Goal: Complete application form: Complete application form

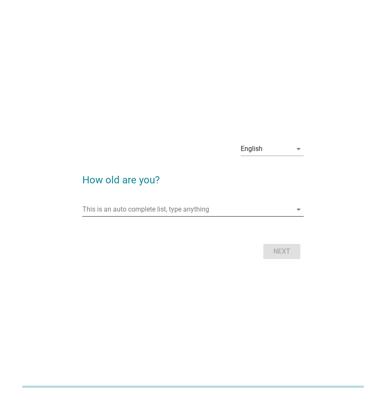
click at [298, 210] on icon "arrow_drop_down" at bounding box center [299, 209] width 10 height 10
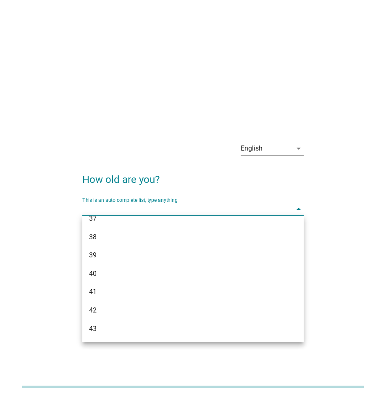
scroll to position [379, 0]
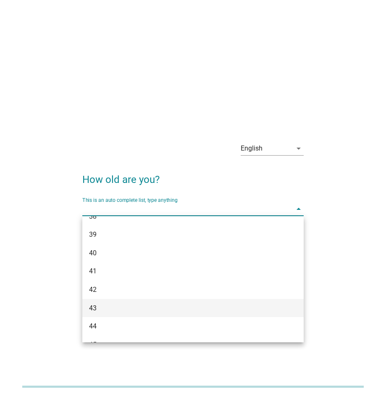
click at [183, 306] on div "43" at bounding box center [184, 308] width 191 height 10
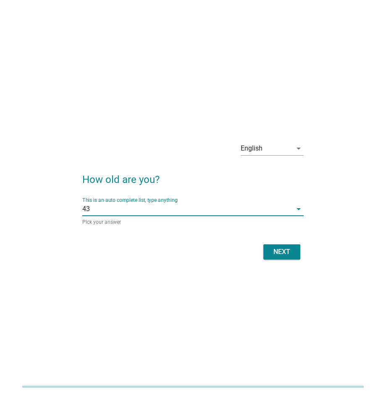
click at [286, 253] on div "Next" at bounding box center [282, 252] width 24 height 10
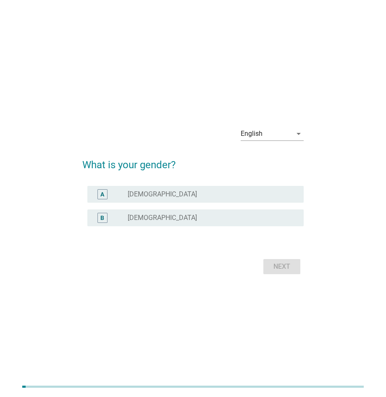
click at [169, 215] on div "radio_button_unchecked [DEMOGRAPHIC_DATA]" at bounding box center [209, 217] width 163 height 8
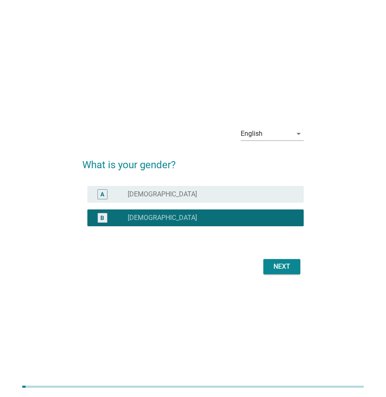
click at [287, 266] on div "Next" at bounding box center [282, 266] width 24 height 10
click at [287, 266] on div "Next" at bounding box center [192, 266] width 221 height 20
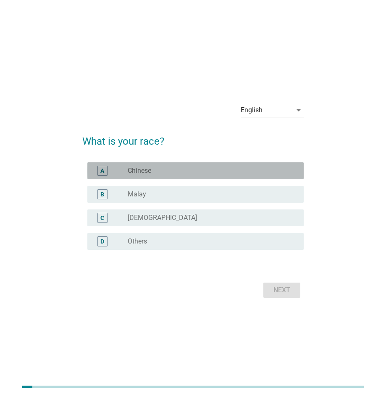
click at [167, 170] on div "radio_button_unchecked Chinese" at bounding box center [209, 170] width 163 height 8
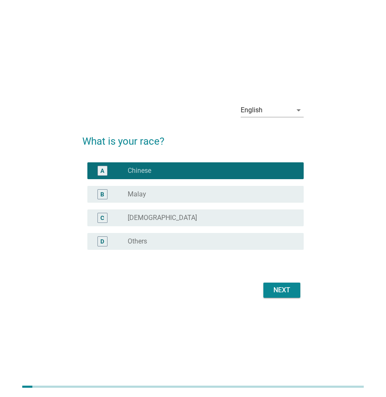
click at [290, 290] on div "Next" at bounding box center [282, 290] width 24 height 10
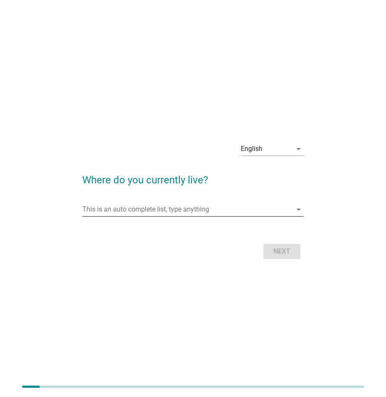
click at [297, 209] on icon "arrow_drop_down" at bounding box center [299, 209] width 10 height 10
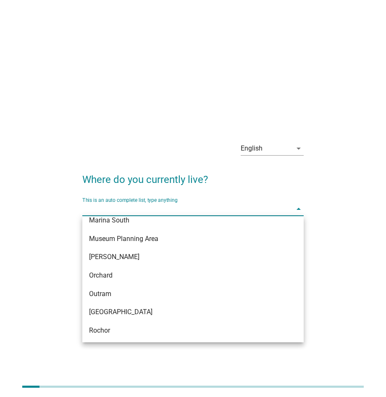
scroll to position [371, 0]
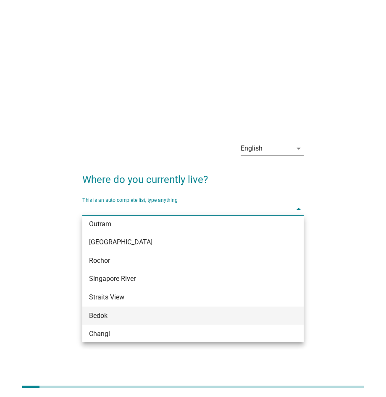
click at [155, 316] on div "Bedok" at bounding box center [184, 316] width 191 height 10
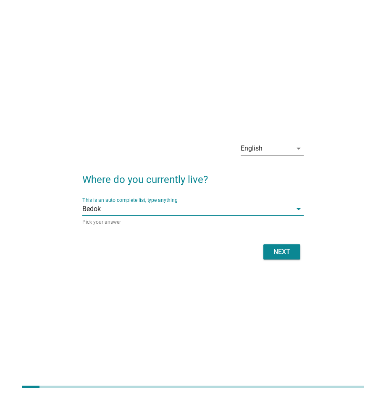
click at [280, 252] on div "Next" at bounding box center [282, 252] width 24 height 10
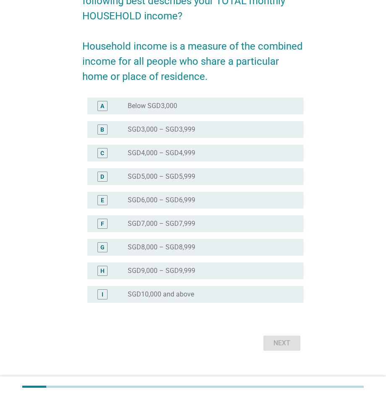
scroll to position [101, 0]
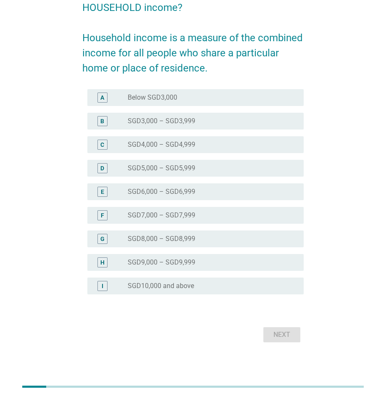
click at [203, 288] on div "radio_button_unchecked SGD10,000 and above" at bounding box center [209, 286] width 163 height 8
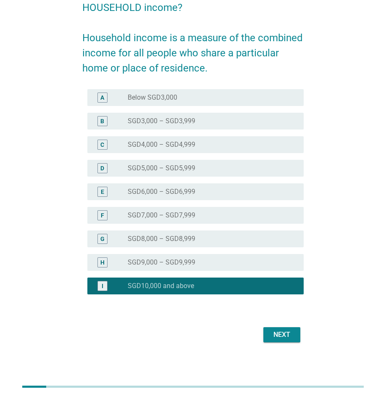
click at [285, 331] on div "Next" at bounding box center [282, 334] width 24 height 10
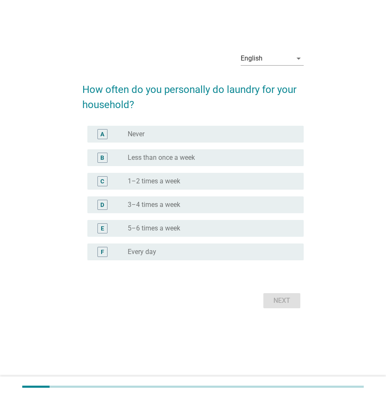
scroll to position [0, 0]
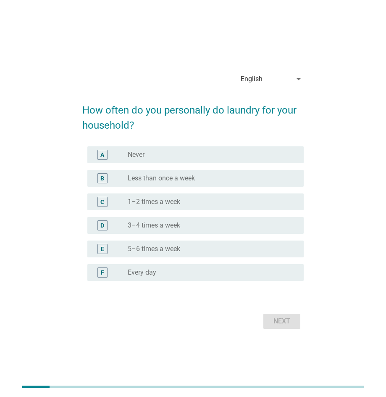
click at [206, 219] on div "D radio_button_unchecked 3–4 times a week" at bounding box center [195, 225] width 216 height 17
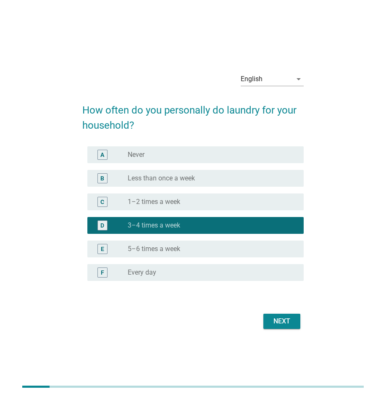
click at [290, 319] on div "Next" at bounding box center [282, 321] width 24 height 10
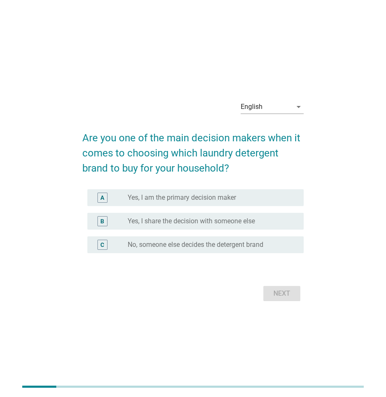
click at [224, 198] on label "Yes, I am the primary decision maker" at bounding box center [182, 197] width 108 height 8
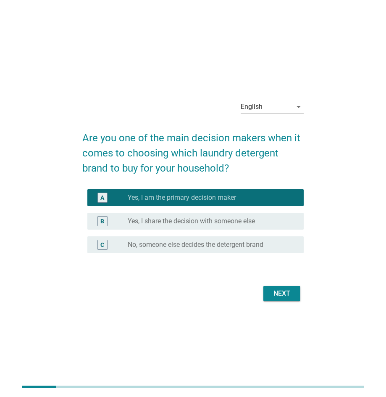
click at [283, 292] on div "Next" at bounding box center [282, 293] width 24 height 10
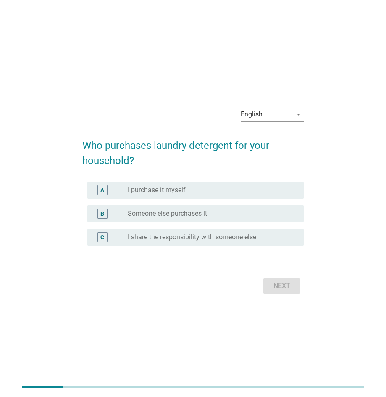
click at [205, 191] on div "radio_button_unchecked I purchase it myself" at bounding box center [209, 190] width 163 height 8
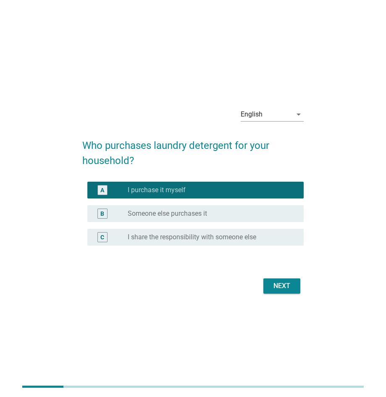
click at [290, 286] on div "Next" at bounding box center [282, 286] width 24 height 10
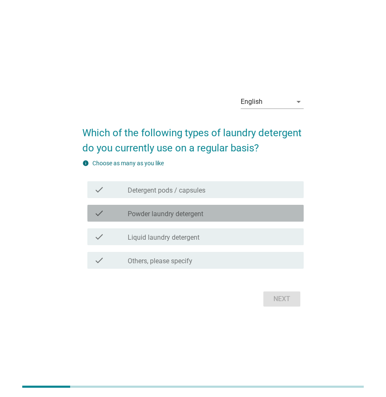
click at [203, 214] on label "Powder laundry detergent" at bounding box center [166, 214] width 76 height 8
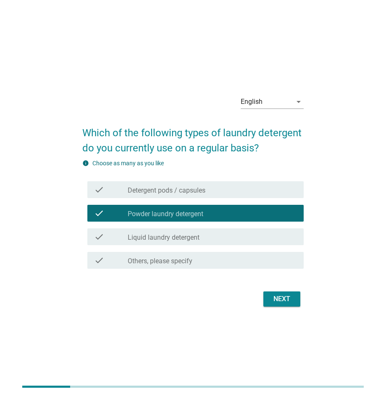
click at [208, 236] on div "check_box_outline_blank Liquid laundry detergent" at bounding box center [212, 237] width 169 height 10
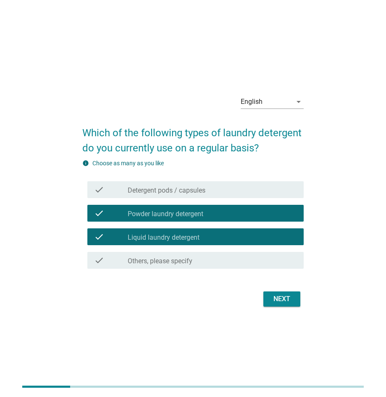
click at [290, 298] on div "Next" at bounding box center [282, 299] width 24 height 10
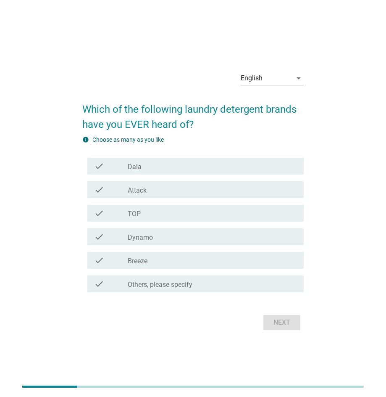
click at [185, 168] on div "check_box_outline_blank Daia" at bounding box center [212, 166] width 169 height 10
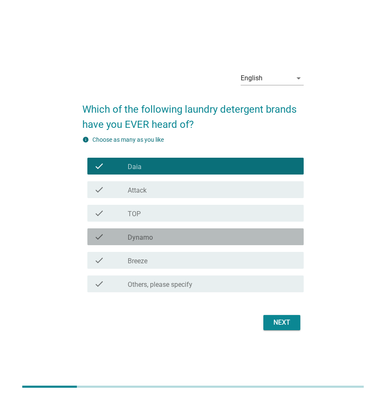
click at [185, 240] on div "check_box_outline_blank Dynamo" at bounding box center [212, 237] width 169 height 10
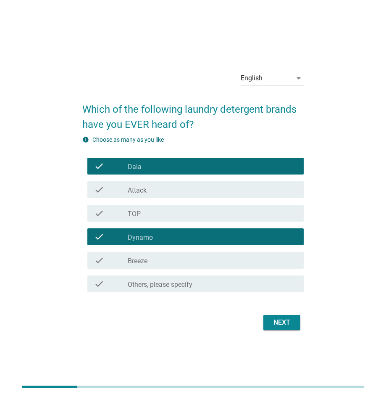
click at [184, 261] on div "check_box_outline_blank Breeze" at bounding box center [212, 260] width 169 height 10
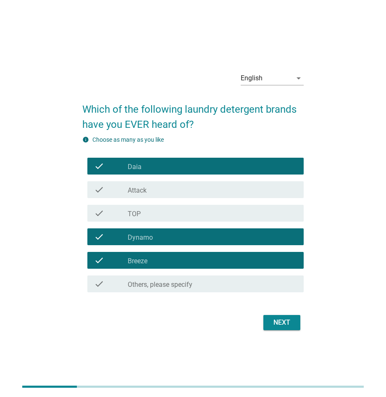
click at [191, 187] on div "check_box_outline_blank Attack" at bounding box center [212, 189] width 169 height 10
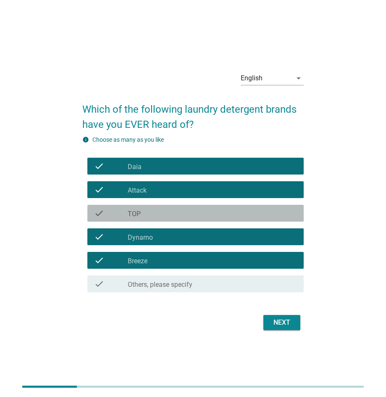
click at [190, 217] on div "check_box_outline_blank TOP" at bounding box center [212, 213] width 169 height 10
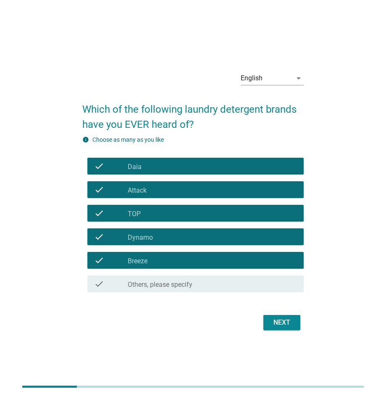
click at [272, 319] on div "Next" at bounding box center [282, 322] width 24 height 10
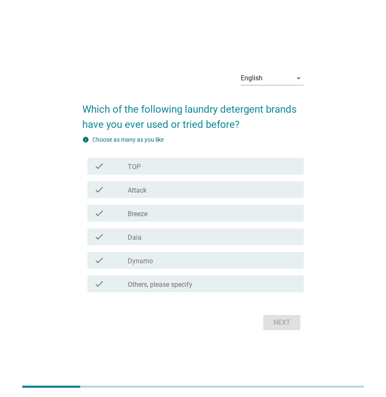
click at [169, 216] on div "check_box_outline_blank Breeze" at bounding box center [212, 213] width 169 height 10
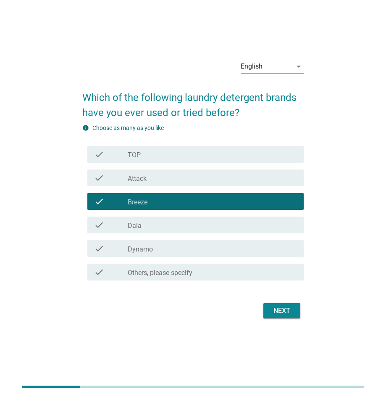
scroll to position [7, 0]
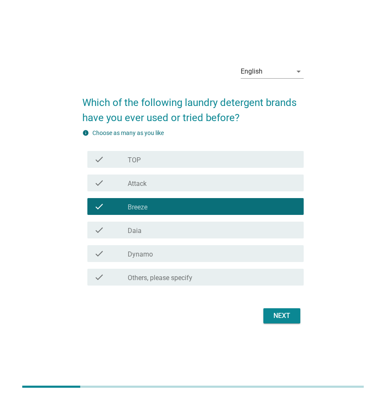
click at [172, 182] on div "check_box_outline_blank Attack" at bounding box center [212, 183] width 169 height 10
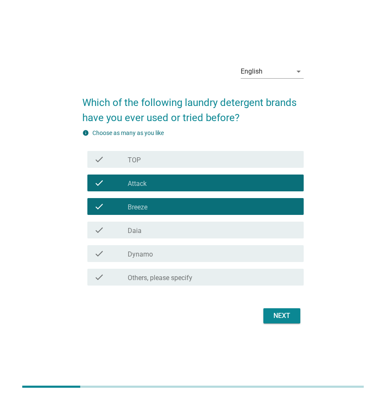
click at [181, 205] on div "check_box_outline_blank Breeze" at bounding box center [212, 206] width 169 height 10
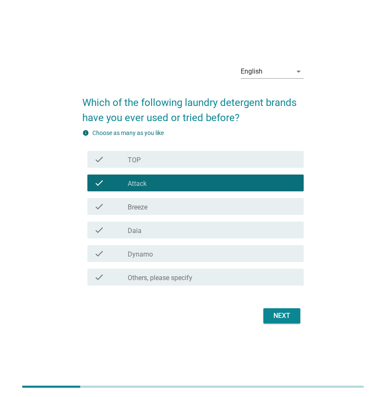
click at [176, 253] on div "check_box_outline_blank Dynamo" at bounding box center [212, 253] width 169 height 10
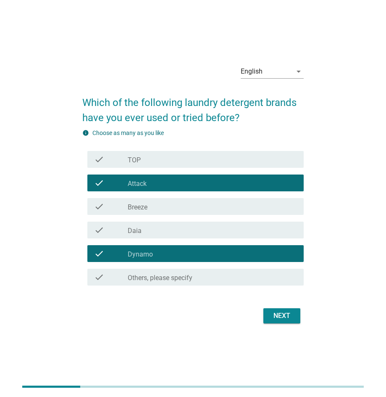
click at [182, 155] on div "check_box_outline_blank TOP" at bounding box center [212, 159] width 169 height 10
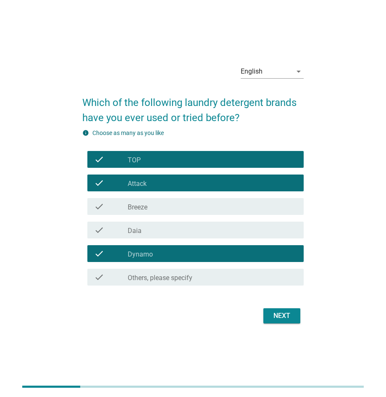
click at [289, 317] on div "Next" at bounding box center [282, 316] width 24 height 10
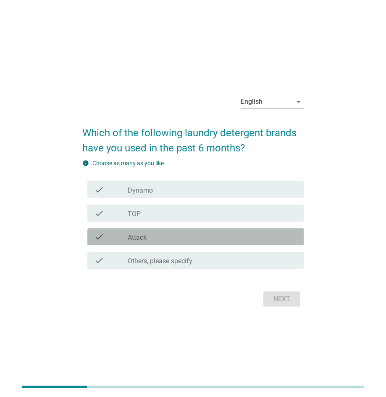
click at [201, 235] on div "check_box Attack" at bounding box center [212, 237] width 169 height 10
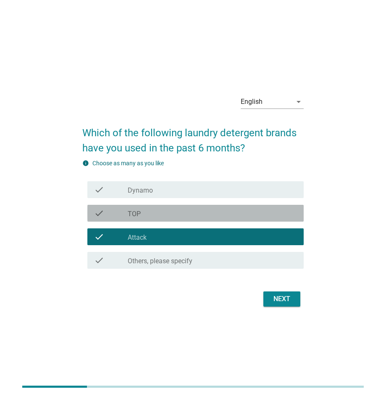
click at [208, 211] on div "check_box TOP" at bounding box center [212, 213] width 169 height 10
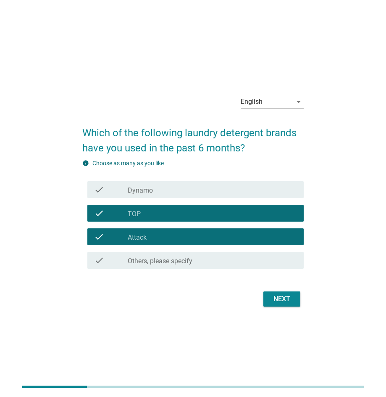
click at [215, 187] on div "check_box Dynamo" at bounding box center [212, 189] width 169 height 10
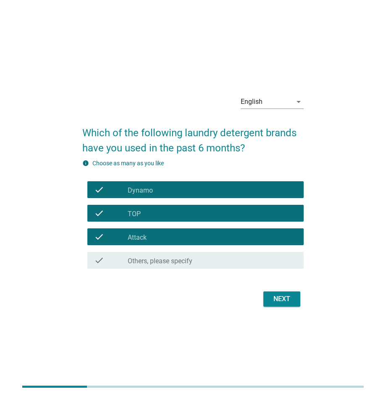
click at [284, 298] on div "Next" at bounding box center [282, 299] width 24 height 10
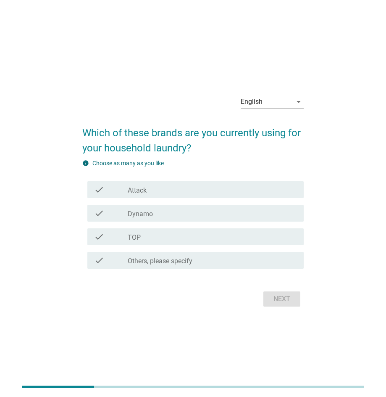
click at [179, 189] on div "check_box Attack" at bounding box center [212, 189] width 169 height 10
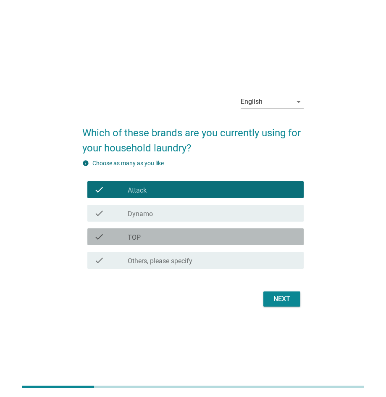
click at [187, 233] on div "check_box TOP" at bounding box center [212, 237] width 169 height 10
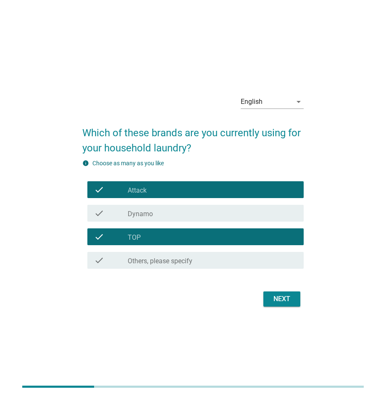
click at [284, 301] on div "Next" at bounding box center [282, 299] width 24 height 10
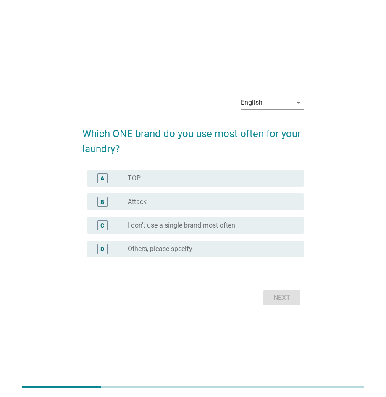
click at [179, 201] on div "radio_button_unchecked Attack" at bounding box center [209, 202] width 163 height 8
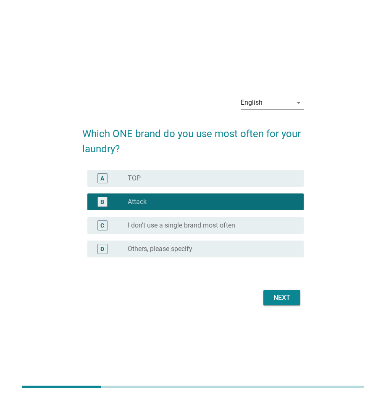
click at [290, 295] on div "Next" at bounding box center [282, 297] width 24 height 10
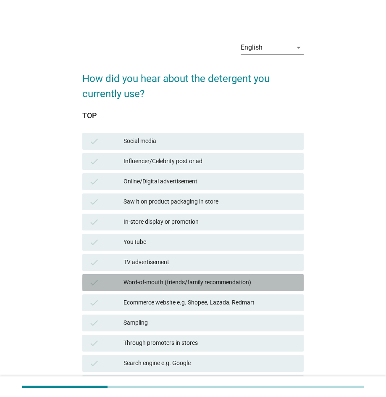
click at [208, 279] on div "Word-of-mouth (friends/family recommendation)" at bounding box center [211, 282] width 174 height 10
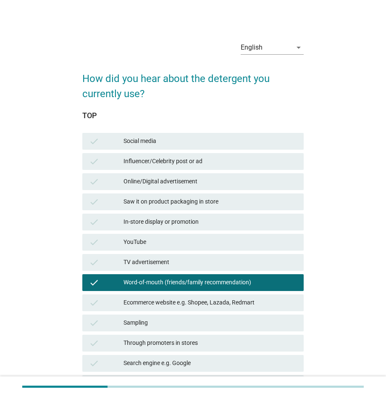
click at [206, 222] on div "In-store display or promotion" at bounding box center [211, 222] width 174 height 10
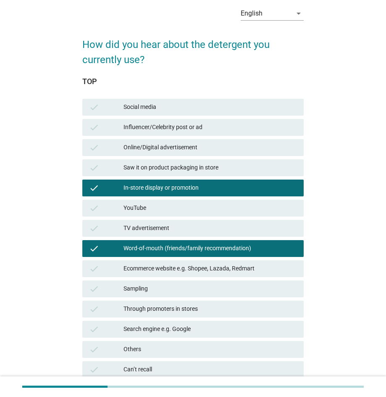
scroll to position [77, 0]
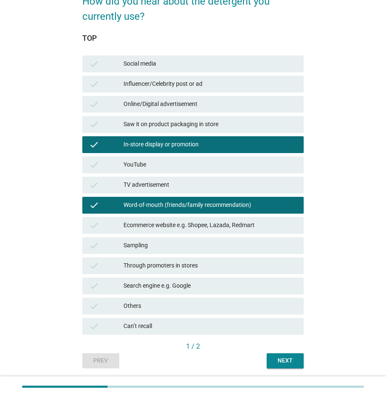
click at [289, 360] on div "Next" at bounding box center [286, 360] width 24 height 9
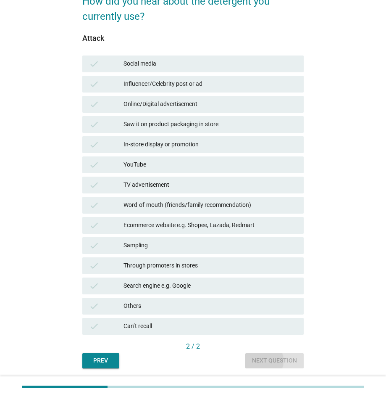
scroll to position [0, 0]
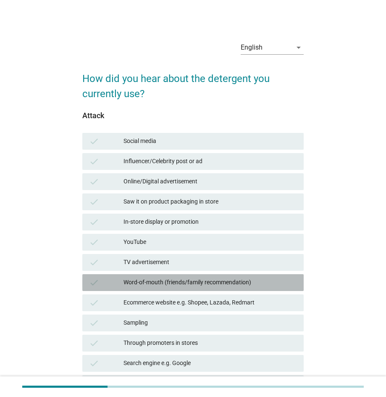
click at [227, 282] on div "Word-of-mouth (friends/family recommendation)" at bounding box center [211, 282] width 174 height 10
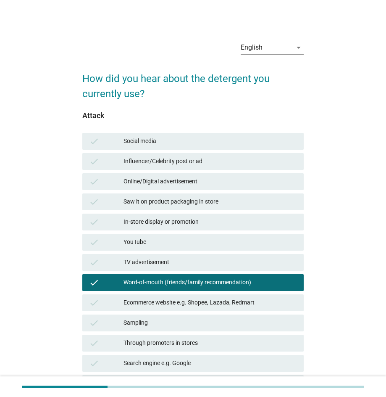
click at [220, 200] on div "Saw it on product packaging in store" at bounding box center [211, 202] width 174 height 10
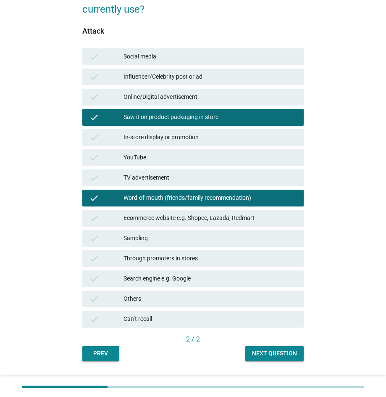
scroll to position [87, 0]
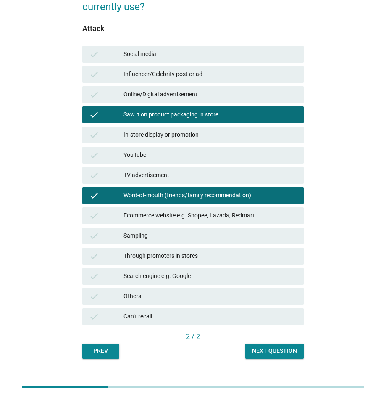
click at [287, 352] on div "Next question" at bounding box center [274, 350] width 45 height 9
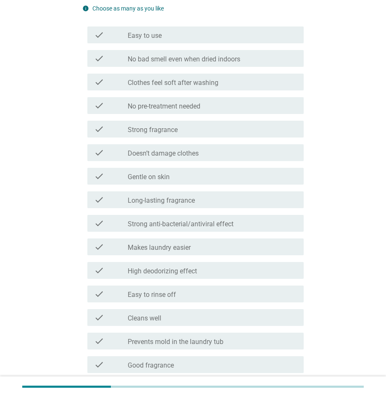
scroll to position [121, 0]
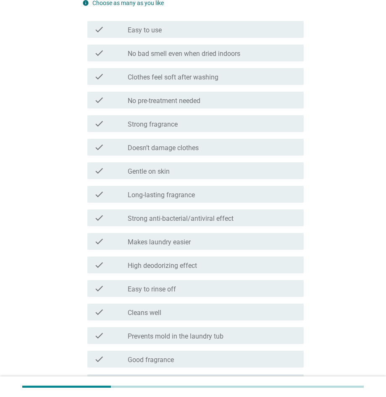
click at [234, 169] on div "check_box_outline_blank Gentle on skin" at bounding box center [212, 171] width 169 height 10
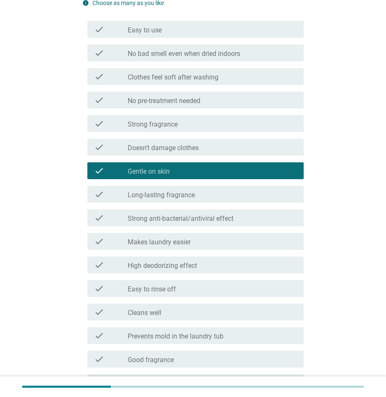
click at [227, 122] on div "check_box_outline_blank Strong fragrance" at bounding box center [212, 124] width 169 height 10
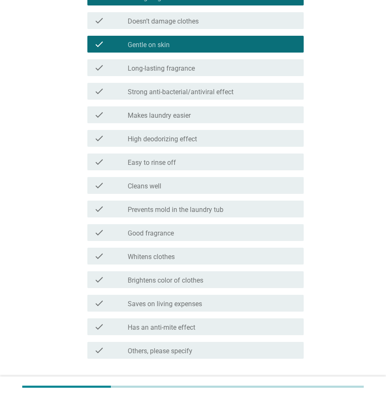
scroll to position [252, 0]
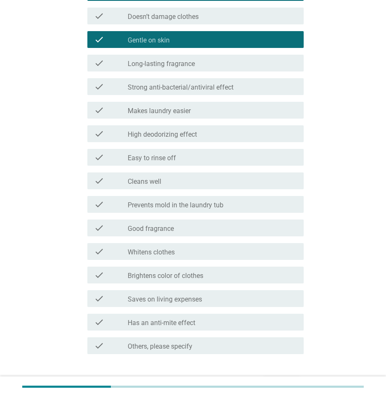
click at [224, 227] on div "check_box_outline_blank Good fragrance" at bounding box center [212, 228] width 169 height 10
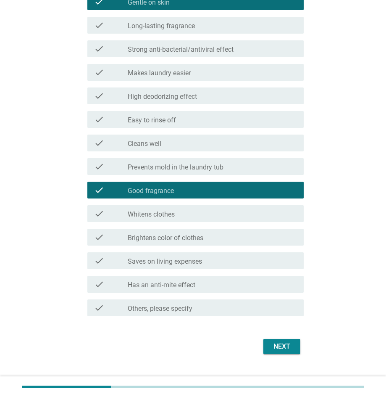
scroll to position [304, 0]
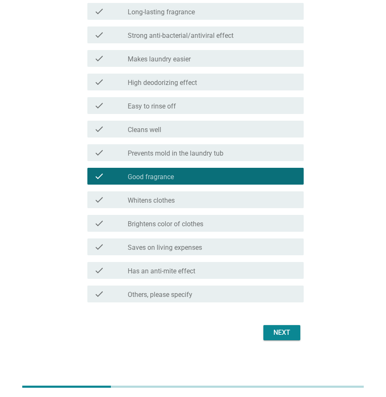
click at [295, 335] on button "Next" at bounding box center [281, 332] width 37 height 15
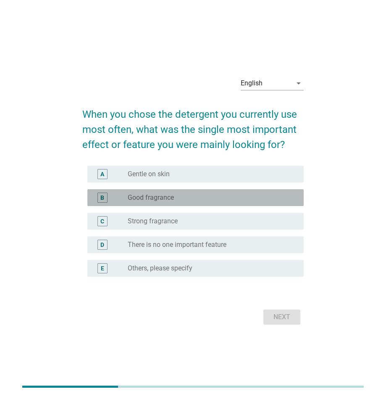
click at [207, 197] on div "radio_button_unchecked Good fragrance" at bounding box center [209, 197] width 163 height 8
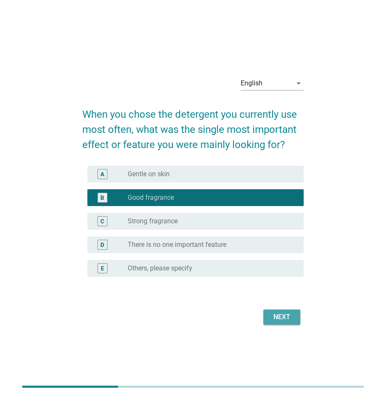
click at [286, 313] on div "Next" at bounding box center [282, 317] width 24 height 10
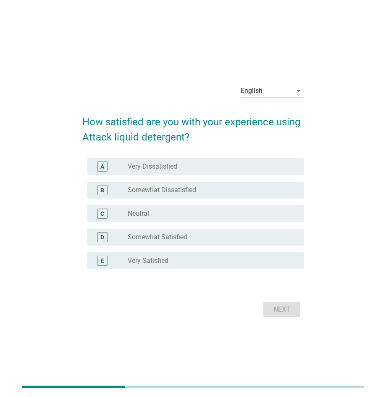
click at [193, 240] on div "radio_button_unchecked Somewhat Satisfied" at bounding box center [209, 237] width 163 height 8
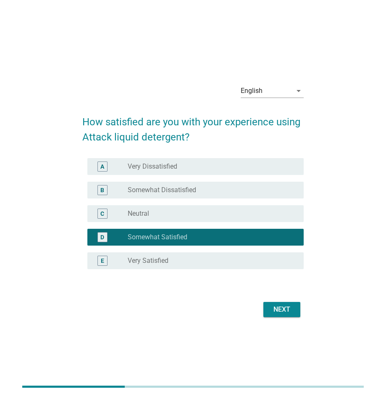
click at [282, 306] on div "Next" at bounding box center [282, 309] width 24 height 10
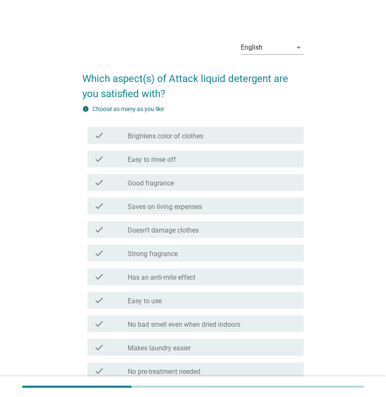
click at [205, 228] on div "check_box_outline_blank Doesn’t damage clothes" at bounding box center [212, 229] width 169 height 10
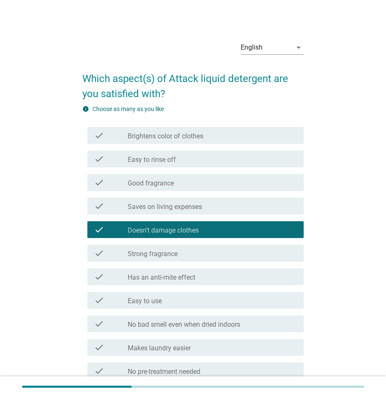
click at [203, 254] on div "check_box_outline_blank Strong fragrance" at bounding box center [212, 253] width 169 height 10
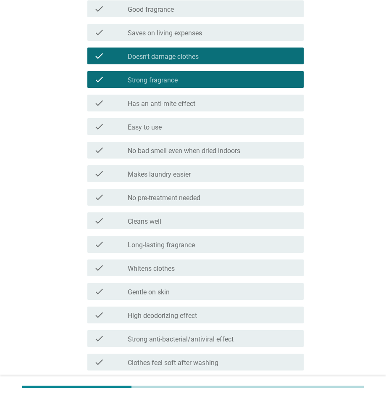
scroll to position [174, 0]
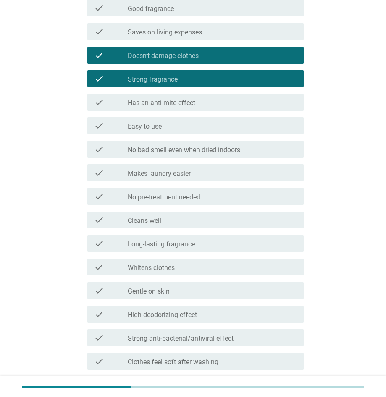
click at [195, 263] on div "check_box_outline_blank Whitens clothes" at bounding box center [212, 267] width 169 height 10
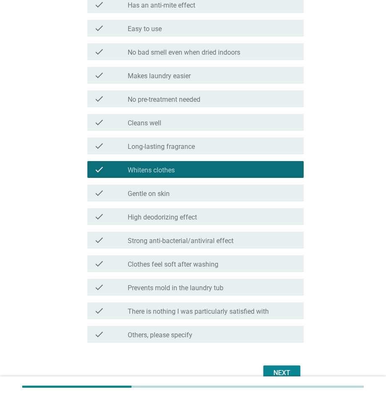
scroll to position [281, 0]
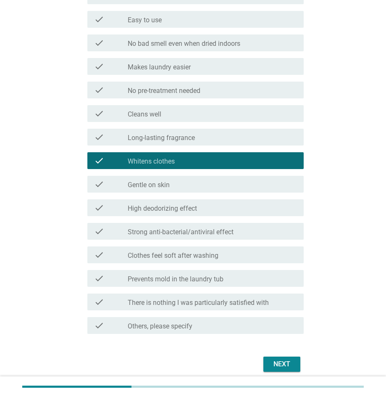
click at [213, 254] on label "Clothes feel soft after washing" at bounding box center [173, 255] width 91 height 8
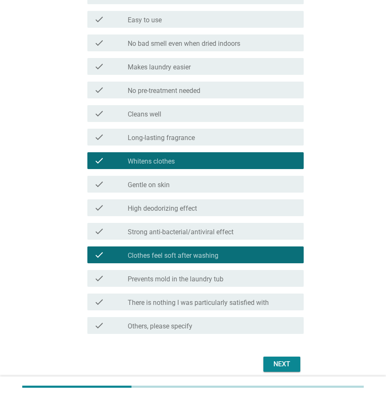
click at [297, 362] on button "Next" at bounding box center [281, 363] width 37 height 15
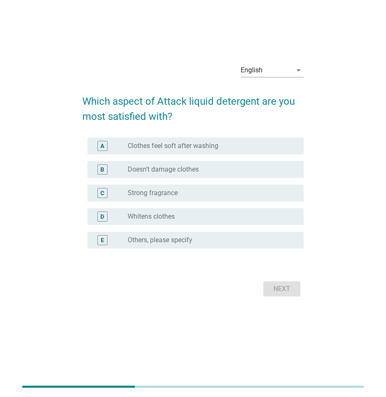
scroll to position [0, 0]
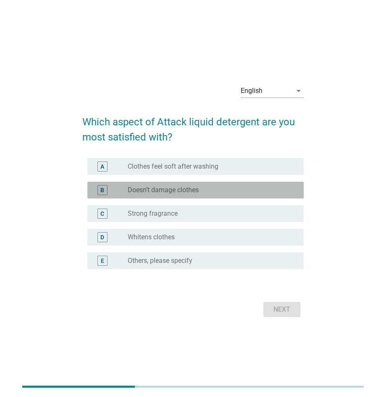
click at [194, 191] on label "Doesn’t damage clothes" at bounding box center [163, 190] width 71 height 8
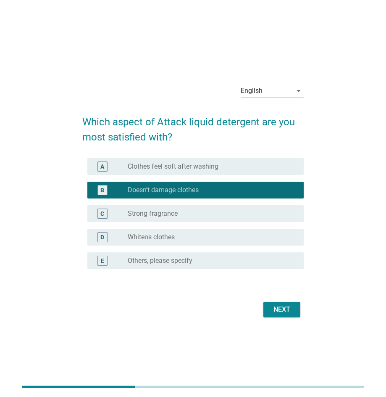
click at [277, 308] on div "Next" at bounding box center [282, 309] width 24 height 10
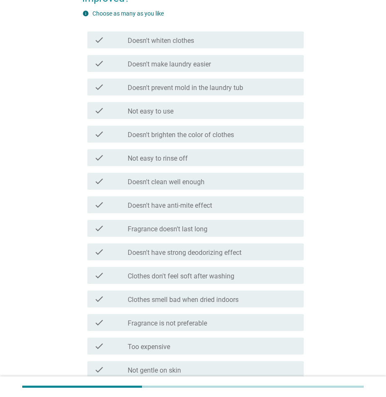
scroll to position [127, 0]
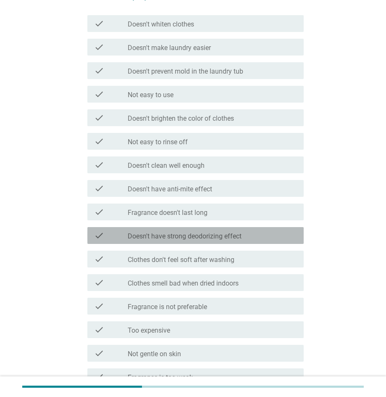
click at [247, 230] on div "check_box_outline_blank Doesn't have strong deodorizing effect" at bounding box center [212, 235] width 169 height 10
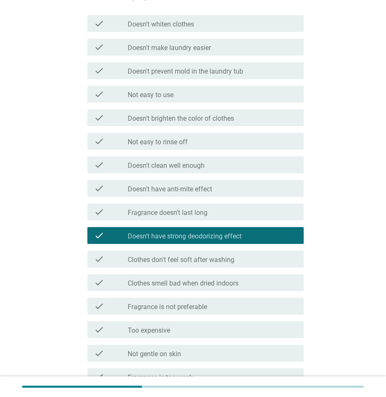
click at [254, 324] on div "check_box_outline_blank Too expensive" at bounding box center [212, 329] width 169 height 10
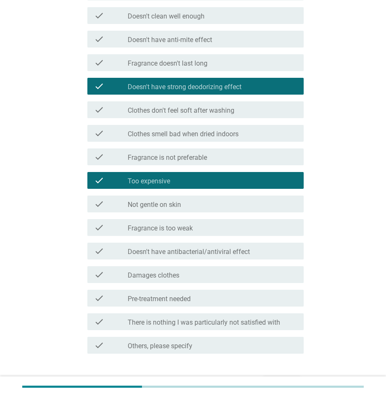
scroll to position [282, 0]
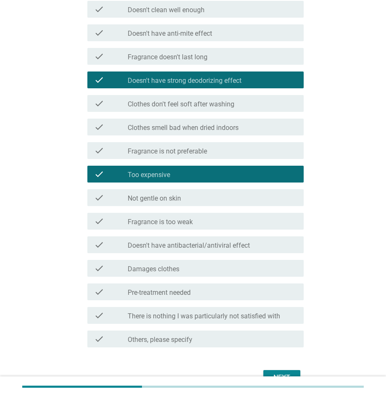
click at [285, 372] on div "Next" at bounding box center [282, 377] width 24 height 10
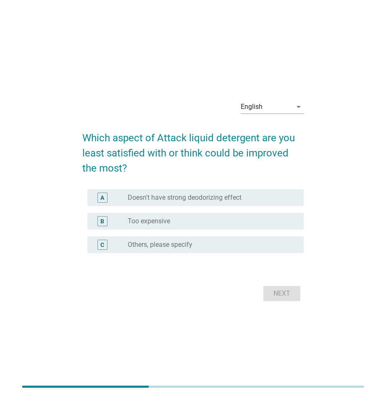
click at [227, 194] on label "Doesn't have strong deodorizing effect" at bounding box center [185, 197] width 114 height 8
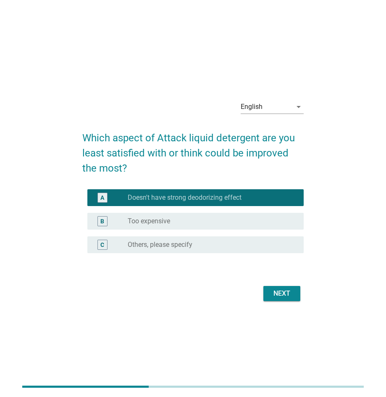
click at [294, 293] on button "Next" at bounding box center [281, 293] width 37 height 15
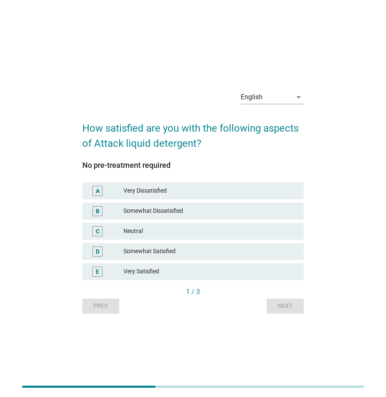
click at [188, 245] on div "D Somewhat Satisfied" at bounding box center [192, 251] width 221 height 17
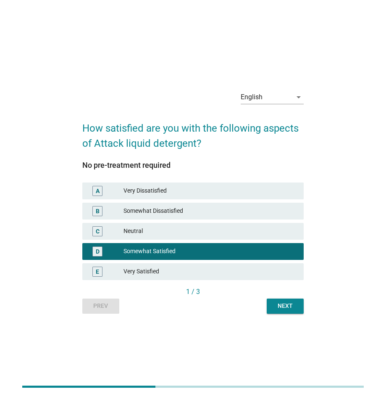
click at [286, 305] on div "Next" at bounding box center [286, 305] width 24 height 9
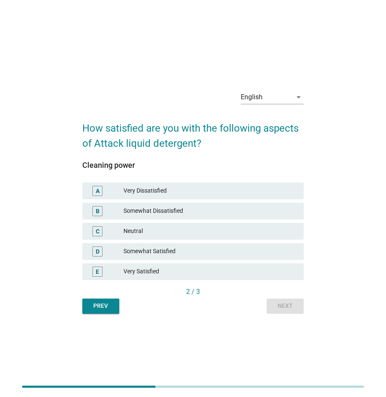
click at [192, 249] on div "Somewhat Satisfied" at bounding box center [211, 251] width 174 height 10
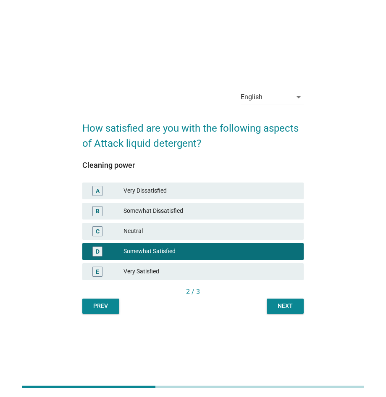
click at [295, 306] on div "Next" at bounding box center [286, 305] width 24 height 9
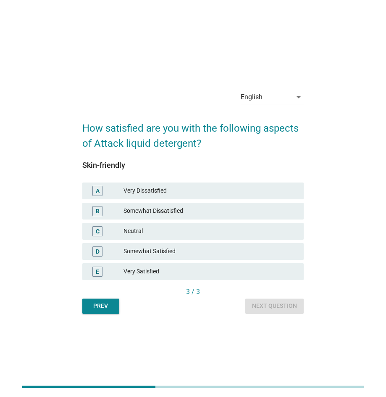
click at [217, 229] on div "Neutral" at bounding box center [211, 231] width 174 height 10
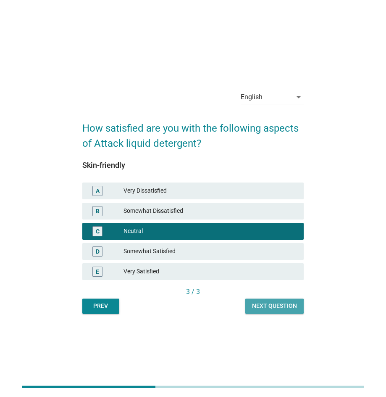
click at [279, 301] on div "Next question" at bounding box center [274, 305] width 45 height 9
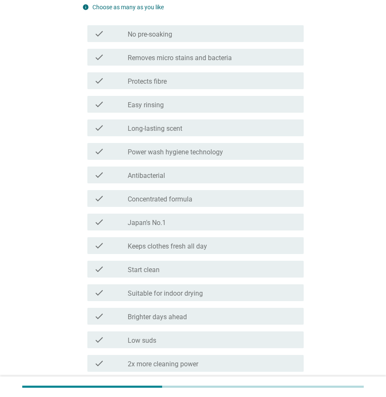
scroll to position [133, 0]
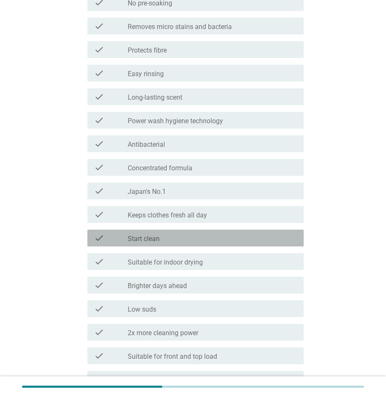
click at [193, 237] on div "check_box_outline_blank Start clean" at bounding box center [212, 238] width 169 height 10
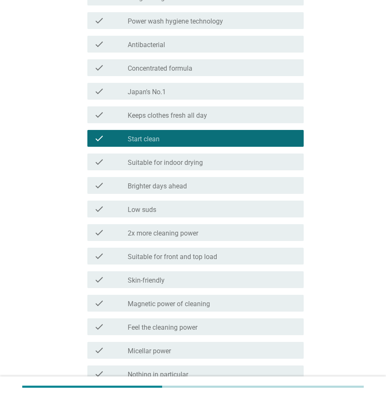
scroll to position [247, 0]
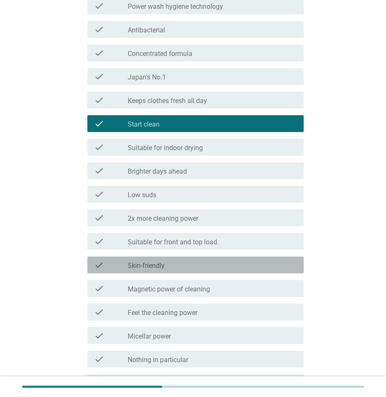
click at [218, 264] on div "check_box_outline_blank Skin-friendly" at bounding box center [212, 265] width 169 height 10
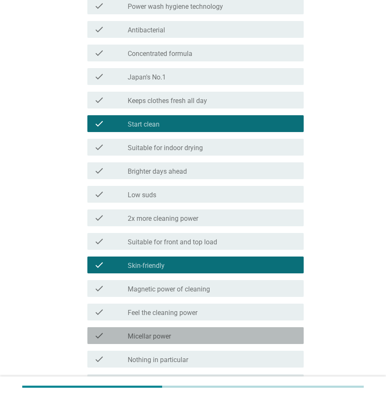
click at [225, 332] on div "check_box_outline_blank Micellar power" at bounding box center [212, 335] width 169 height 10
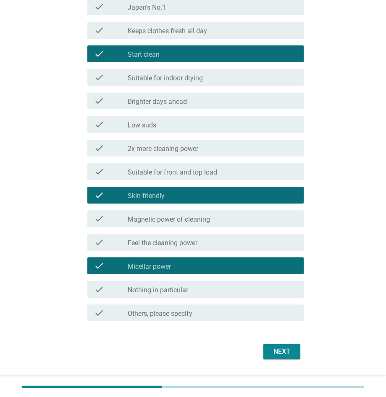
scroll to position [321, 0]
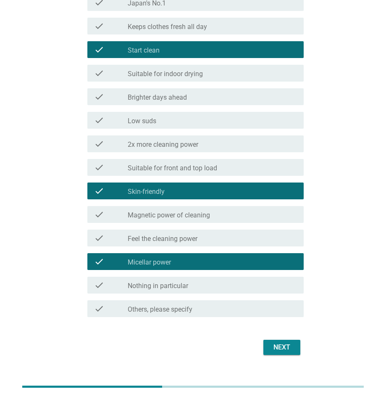
click at [284, 350] on div "Next" at bounding box center [282, 347] width 24 height 10
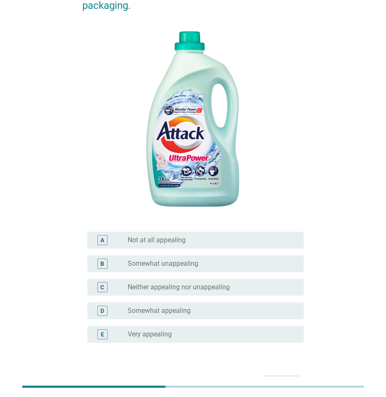
scroll to position [143, 0]
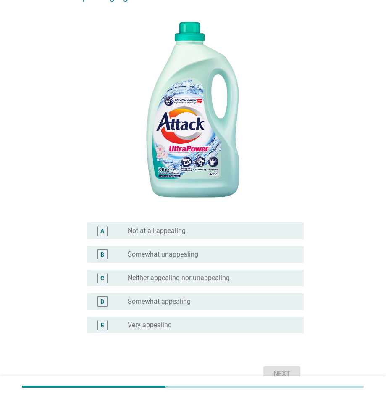
click at [203, 303] on div "radio_button_unchecked Somewhat appealing" at bounding box center [209, 301] width 163 height 8
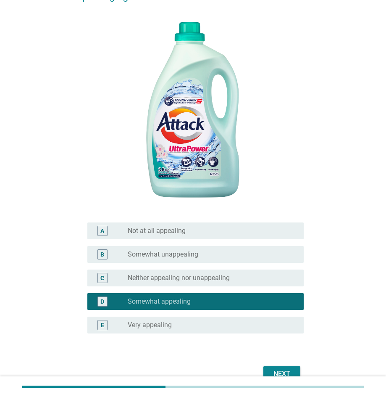
scroll to position [156, 0]
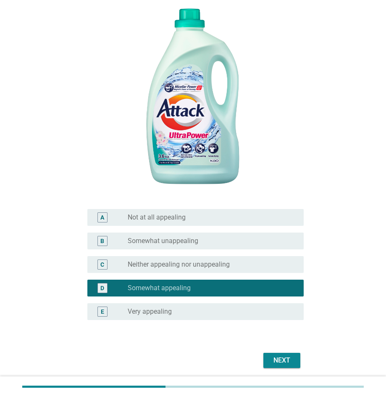
click at [290, 358] on div "Next" at bounding box center [282, 360] width 24 height 10
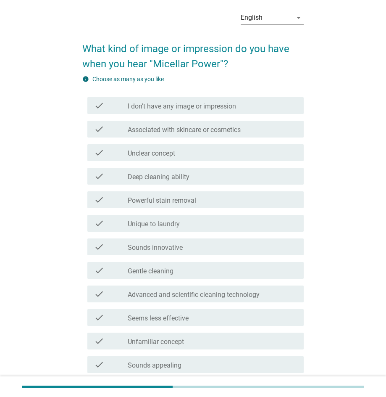
scroll to position [37, 0]
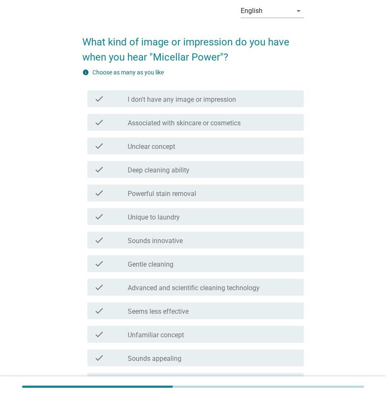
click at [171, 170] on label "Deep cleaning ability" at bounding box center [159, 170] width 62 height 8
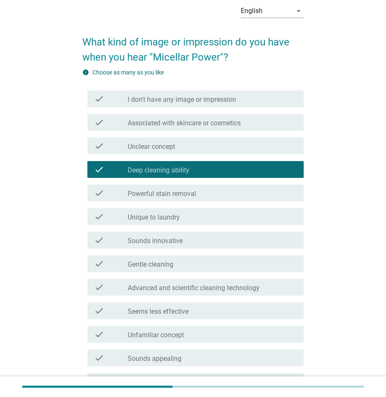
click at [195, 264] on div "check_box_outline_blank Gentle cleaning" at bounding box center [212, 263] width 169 height 10
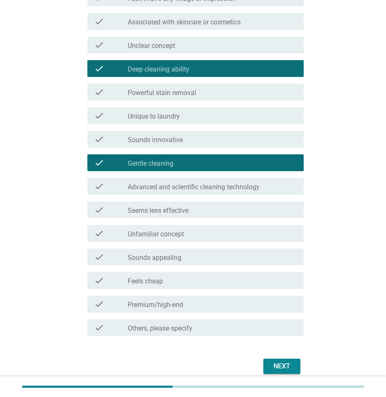
scroll to position [138, 0]
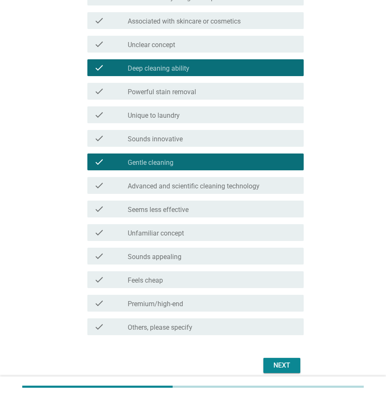
click at [207, 278] on div "check_box_outline_blank Feels cheap" at bounding box center [212, 279] width 169 height 10
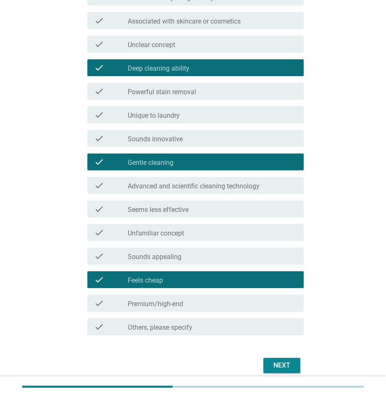
click at [292, 364] on div "Next" at bounding box center [282, 365] width 24 height 10
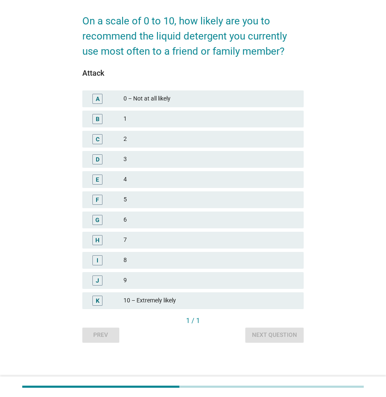
scroll to position [0, 0]
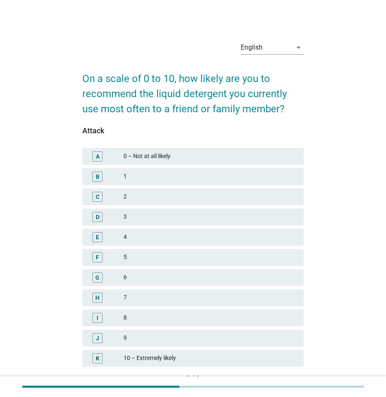
click at [152, 299] on div "7" at bounding box center [211, 297] width 174 height 10
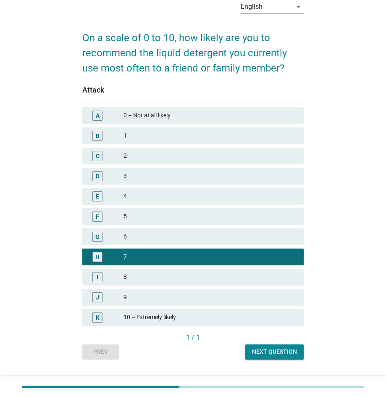
scroll to position [58, 0]
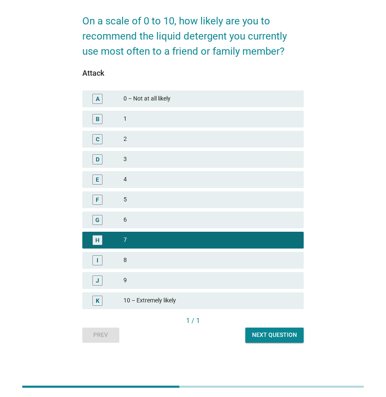
click at [287, 334] on div "Next question" at bounding box center [274, 334] width 45 height 9
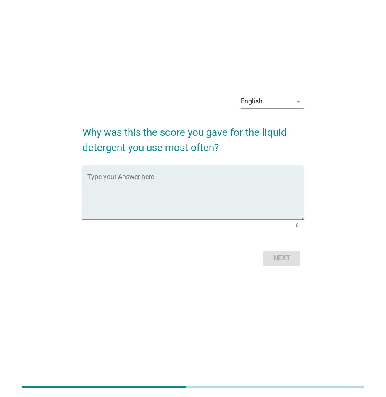
scroll to position [0, 0]
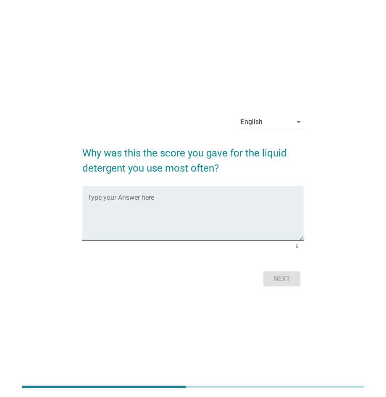
click at [192, 223] on textarea "Type your Answer here" at bounding box center [195, 218] width 216 height 44
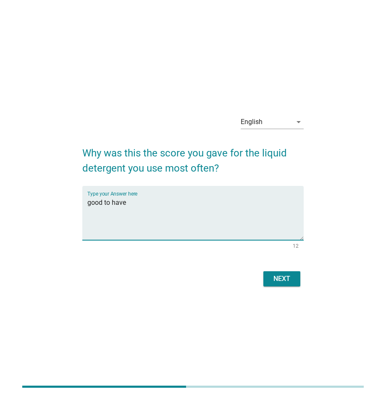
type textarea "good to have"
click at [288, 282] on div "Next" at bounding box center [282, 279] width 24 height 10
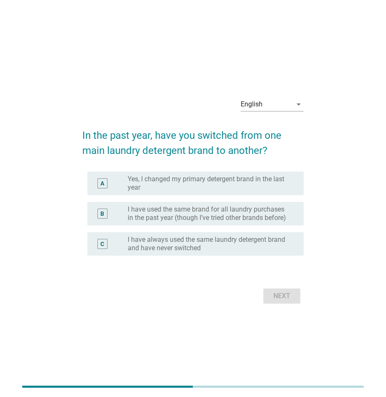
click at [206, 215] on label "I have used the same brand for all laundry purchases in the past year (though I…" at bounding box center [209, 213] width 163 height 17
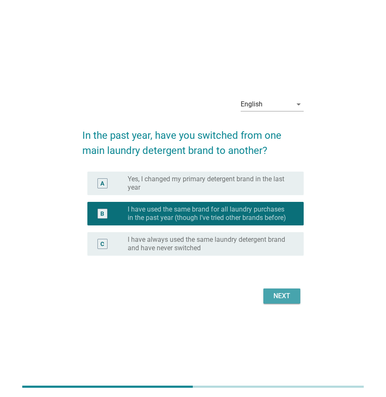
click at [290, 299] on div "Next" at bounding box center [282, 296] width 24 height 10
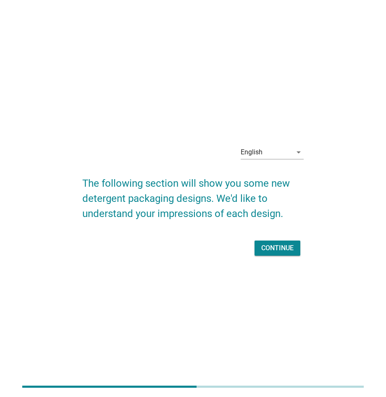
click at [287, 246] on div "Continue" at bounding box center [277, 248] width 32 height 10
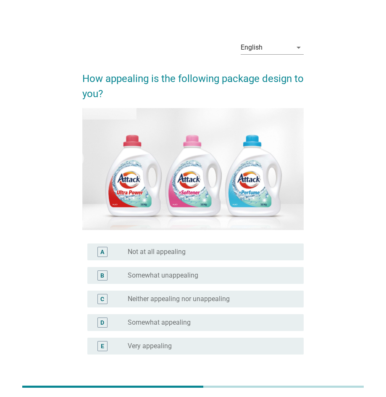
scroll to position [58, 0]
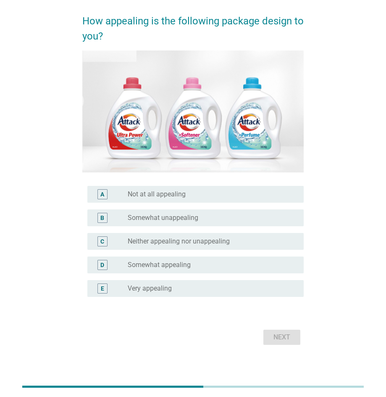
click at [192, 266] on div "radio_button_unchecked Somewhat appealing" at bounding box center [209, 265] width 163 height 8
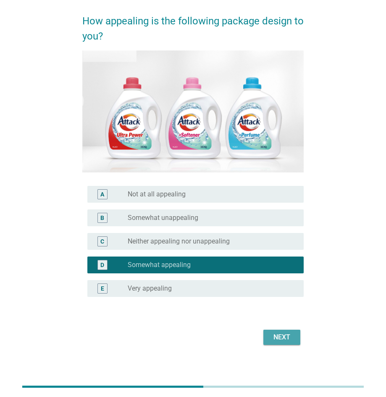
click at [290, 333] on div "Next" at bounding box center [282, 337] width 24 height 10
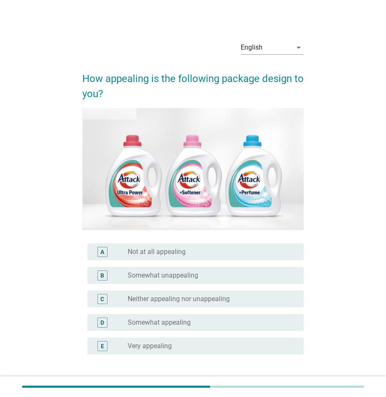
click at [217, 324] on div "radio_button_unchecked Somewhat appealing" at bounding box center [209, 322] width 163 height 8
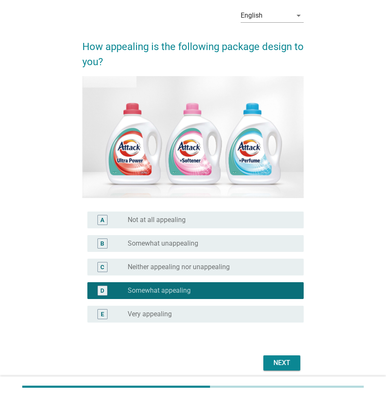
scroll to position [42, 0]
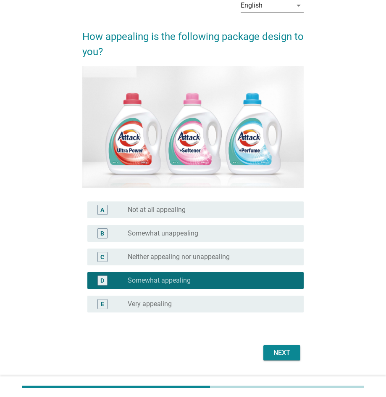
click at [289, 352] on div "Next" at bounding box center [282, 353] width 24 height 10
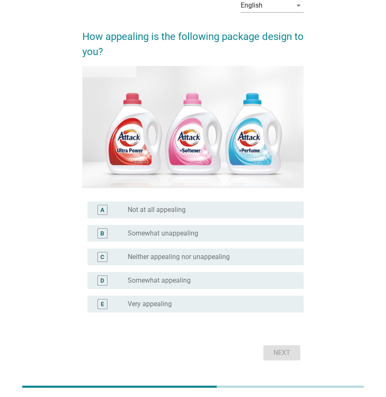
scroll to position [0, 0]
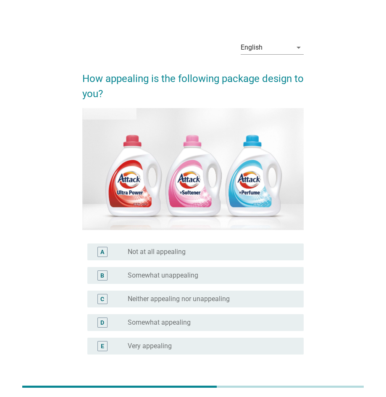
click at [187, 326] on label "Somewhat appealing" at bounding box center [159, 322] width 63 height 8
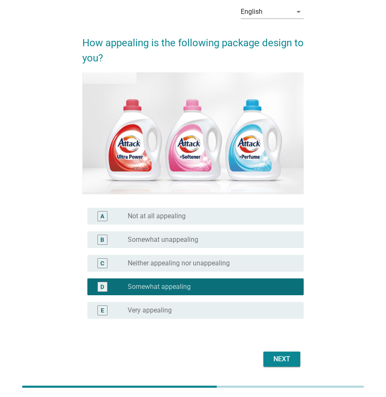
scroll to position [45, 0]
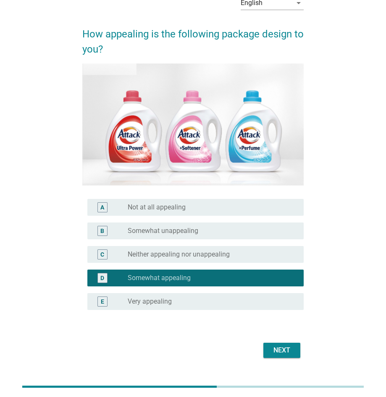
click at [293, 351] on div "Next" at bounding box center [282, 350] width 24 height 10
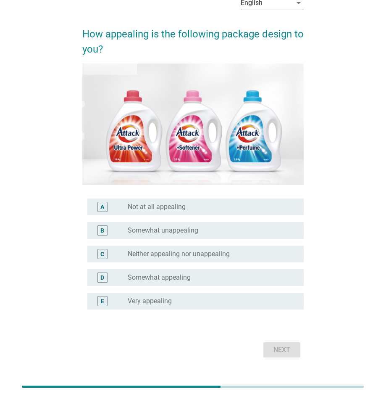
scroll to position [0, 0]
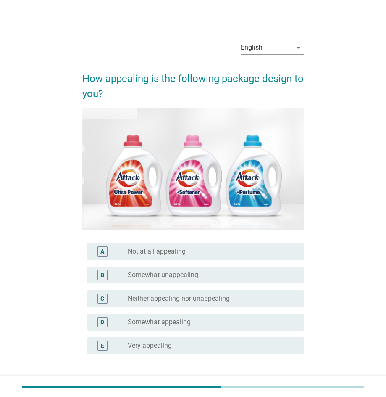
click at [217, 295] on label "Neither appealing nor unappealing" at bounding box center [179, 298] width 102 height 8
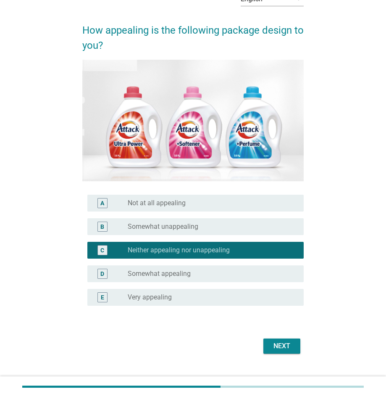
scroll to position [51, 0]
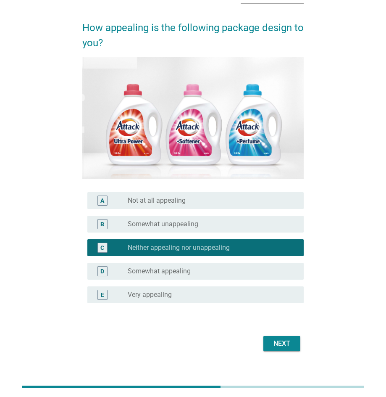
click at [290, 346] on div "Next" at bounding box center [282, 343] width 24 height 10
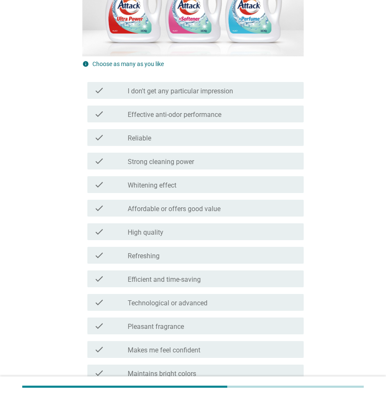
scroll to position [181, 0]
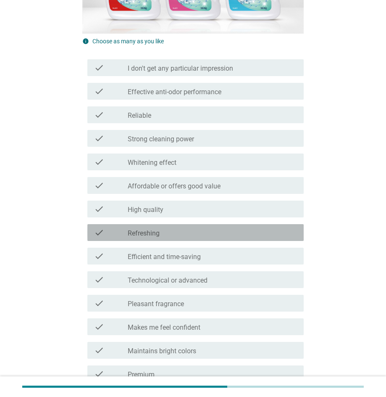
click at [155, 234] on label "Refreshing" at bounding box center [144, 233] width 32 height 8
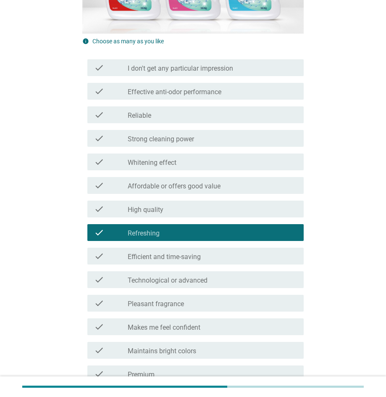
click at [183, 163] on div "check_box_outline_blank [MEDICAL_DATA] effect" at bounding box center [212, 162] width 169 height 10
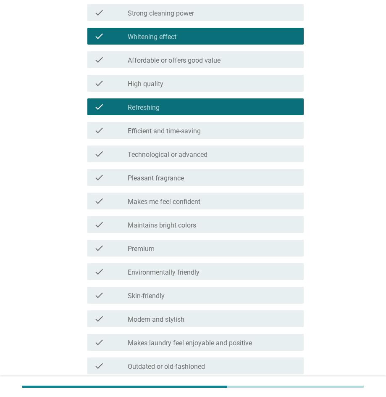
scroll to position [312, 0]
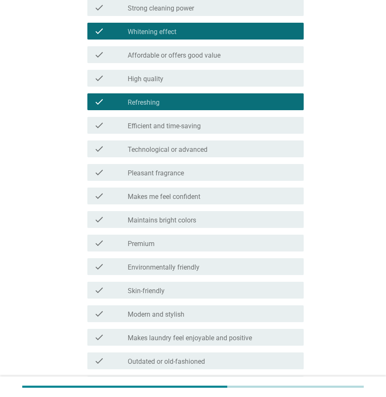
click at [198, 240] on div "check_box_outline_blank Premium" at bounding box center [212, 243] width 169 height 10
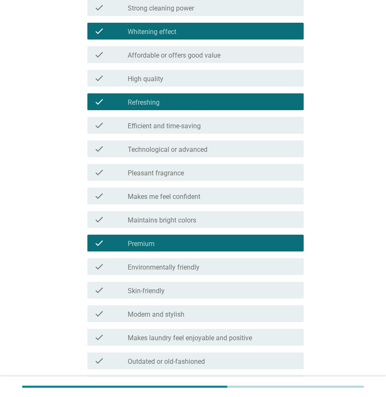
click at [209, 306] on div "check check_box_outline_blank Modern and stylish" at bounding box center [195, 313] width 216 height 17
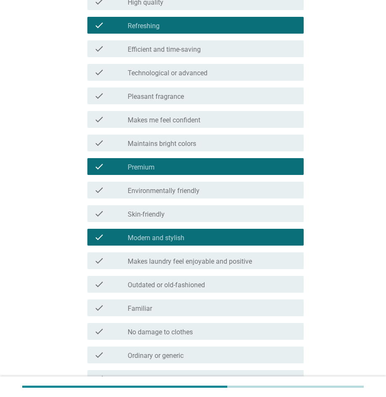
scroll to position [436, 0]
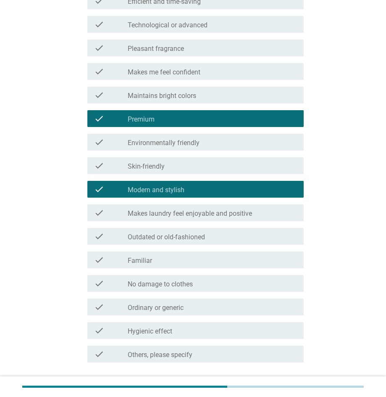
drag, startPoint x: 386, startPoint y: 324, endPoint x: 389, endPoint y: 341, distance: 17.9
click at [386, 341] on html "English Bahasa Melayu 中文（简体） English arrow_drop_down What impression do you get…" at bounding box center [193, 0] width 386 height 873
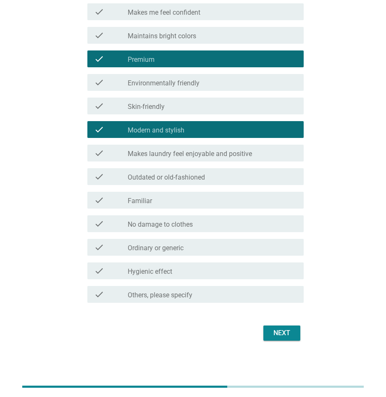
click at [292, 335] on div "Next" at bounding box center [282, 333] width 24 height 10
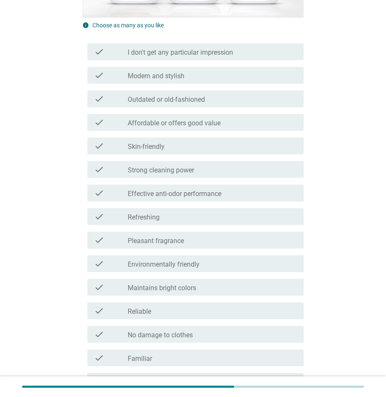
scroll to position [205, 0]
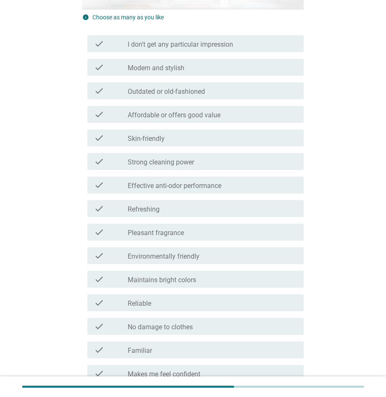
click at [194, 206] on div "check_box_outline_blank Refreshing" at bounding box center [212, 208] width 169 height 10
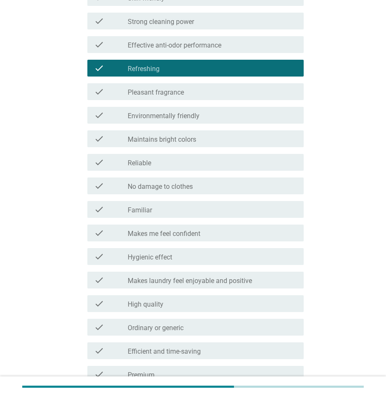
scroll to position [372, 0]
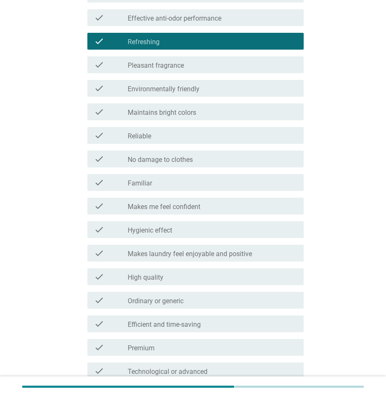
click at [190, 181] on div "check_box_outline_blank Familiar" at bounding box center [212, 182] width 169 height 10
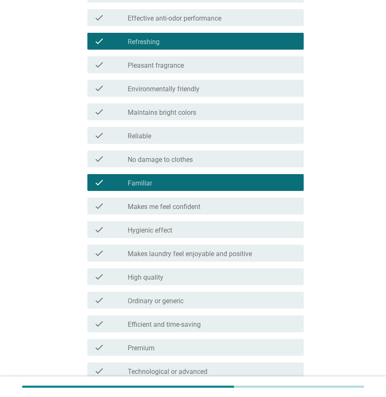
click at [226, 340] on div "check check_box_outline_blank Premium" at bounding box center [195, 347] width 216 height 17
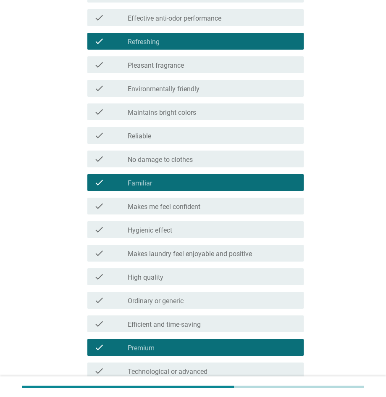
scroll to position [483, 0]
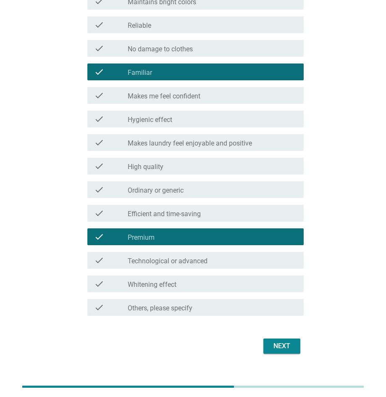
click at [278, 345] on div "Next" at bounding box center [282, 346] width 24 height 10
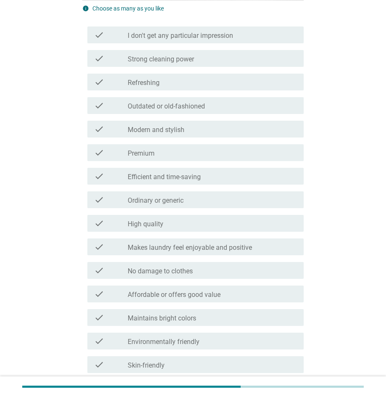
scroll to position [218, 0]
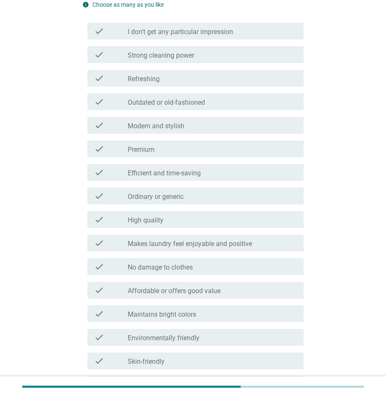
click at [183, 150] on div "check_box_outline_blank Premium" at bounding box center [212, 149] width 169 height 10
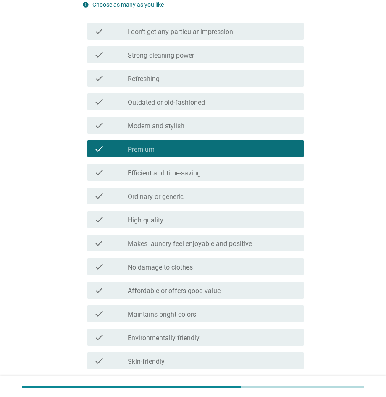
click at [211, 220] on div "check_box_outline_blank High quality" at bounding box center [212, 219] width 169 height 10
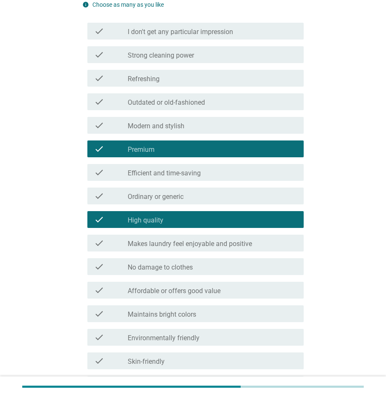
click at [244, 334] on div "check_box_outline_blank Environmentally friendly" at bounding box center [212, 337] width 169 height 10
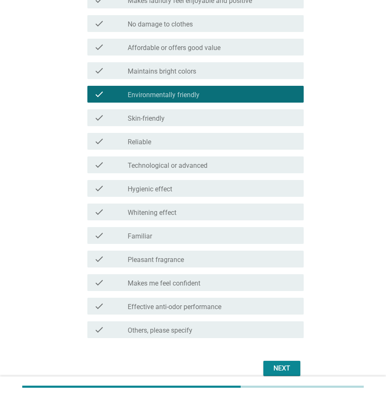
scroll to position [467, 0]
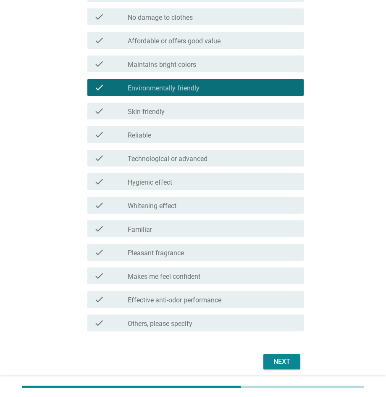
click at [289, 361] on div "Next" at bounding box center [282, 361] width 24 height 10
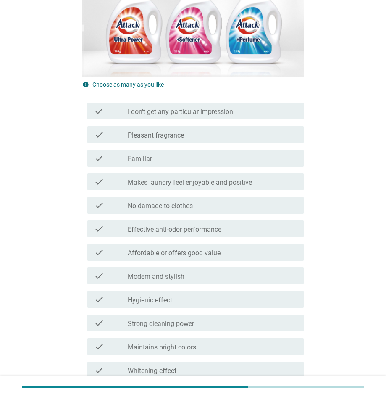
scroll to position [141, 0]
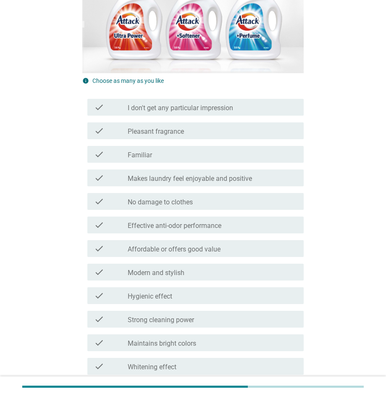
click at [217, 159] on div "check_box_outline_blank Familiar" at bounding box center [212, 154] width 169 height 10
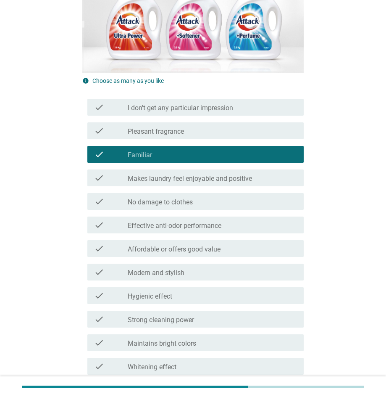
click at [227, 292] on div "check_box_outline_blank Hygienic effect" at bounding box center [212, 295] width 169 height 10
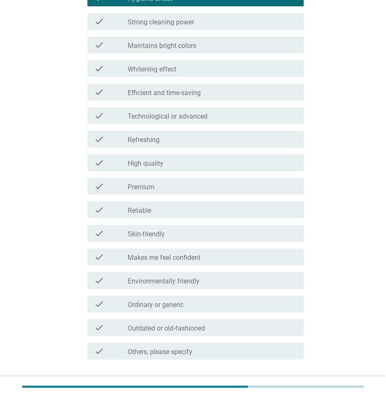
scroll to position [441, 0]
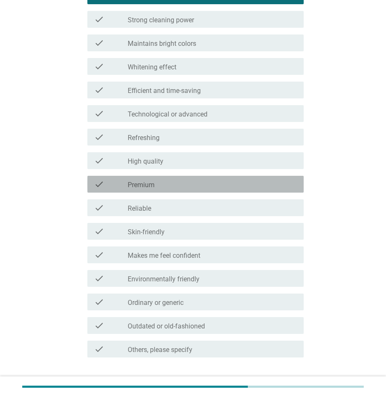
click at [182, 183] on div "check_box_outline_blank Premium" at bounding box center [212, 184] width 169 height 10
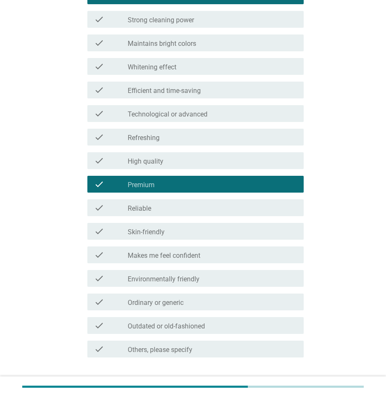
scroll to position [495, 0]
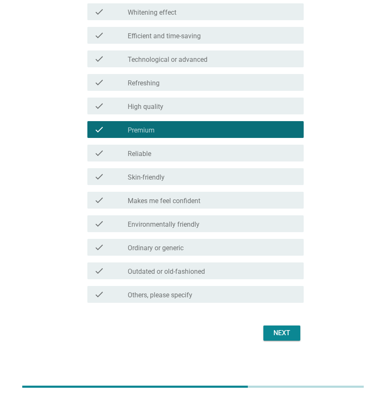
click at [292, 333] on div "Next" at bounding box center [282, 333] width 24 height 10
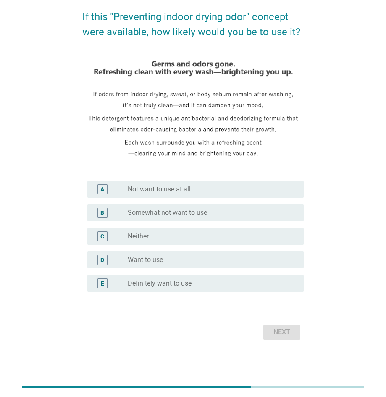
scroll to position [0, 0]
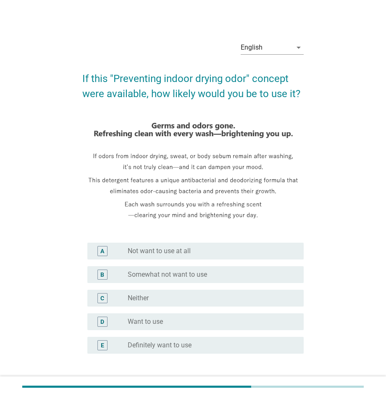
click at [218, 318] on div "radio_button_unchecked Want to use" at bounding box center [209, 321] width 163 height 8
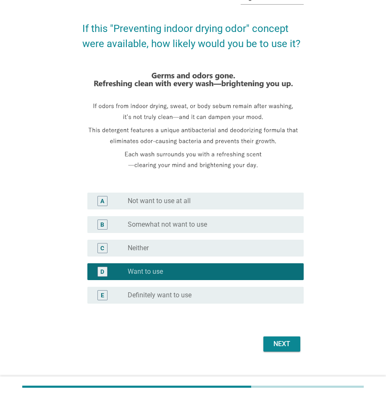
scroll to position [52, 0]
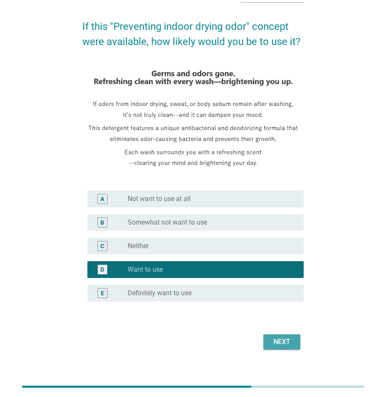
click at [296, 339] on button "Next" at bounding box center [281, 341] width 37 height 15
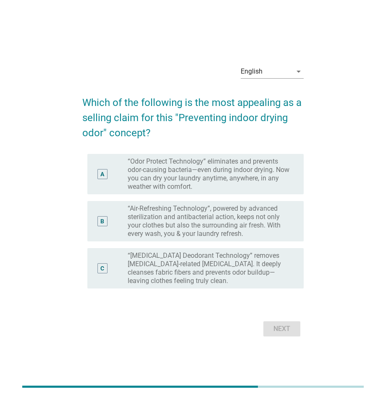
click at [255, 219] on label "“Air-Refreshing Technology”, powered by advanced sterilization and antibacteria…" at bounding box center [209, 221] width 163 height 34
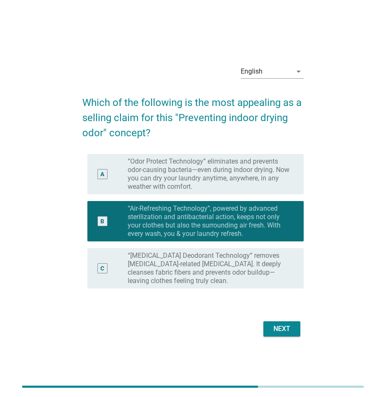
click at [282, 327] on div "Next" at bounding box center [282, 329] width 24 height 10
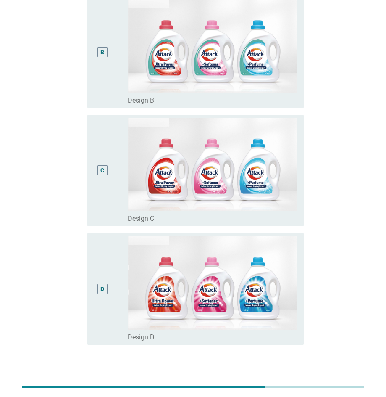
scroll to position [237, 0]
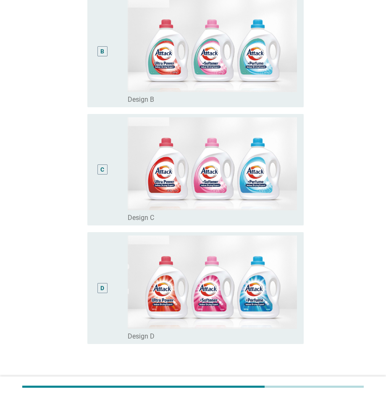
click at [104, 90] on div "B" at bounding box center [102, 51] width 17 height 105
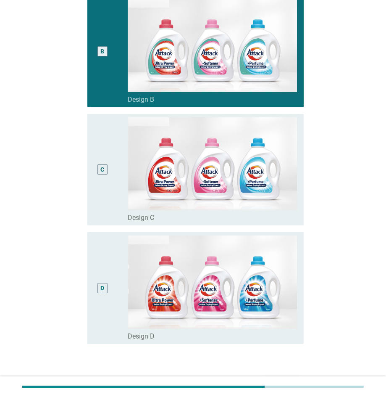
click at [108, 204] on div "C" at bounding box center [102, 169] width 17 height 105
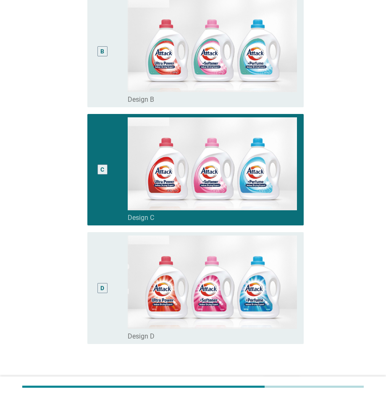
scroll to position [289, 0]
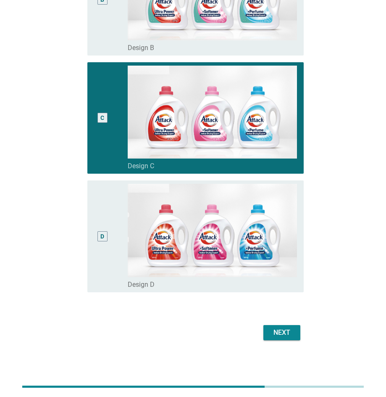
click at [291, 331] on div "Next" at bounding box center [282, 332] width 24 height 10
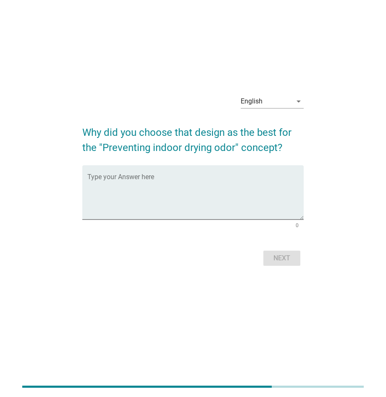
scroll to position [0, 0]
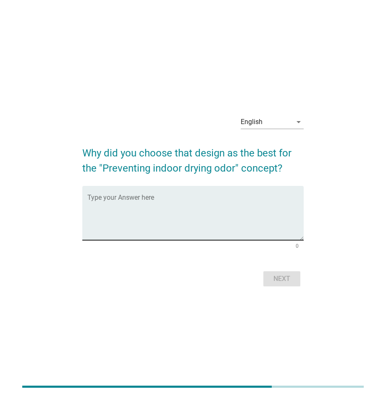
click at [182, 205] on textarea "Type your Answer here" at bounding box center [195, 218] width 216 height 44
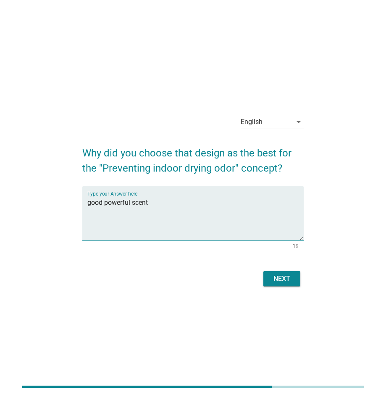
type textarea "good powerful scent"
click at [288, 278] on div "Next" at bounding box center [282, 279] width 24 height 10
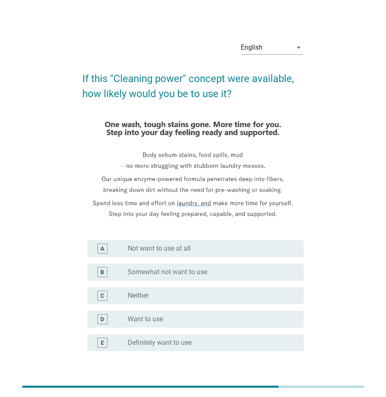
click at [161, 295] on div "radio_button_unchecked Neither" at bounding box center [209, 295] width 163 height 8
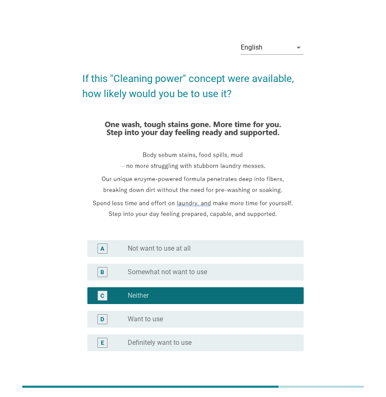
scroll to position [59, 0]
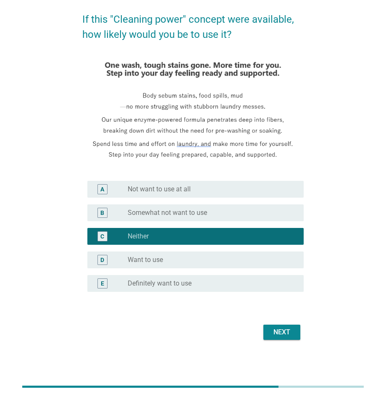
click at [293, 332] on div "Next" at bounding box center [282, 332] width 24 height 10
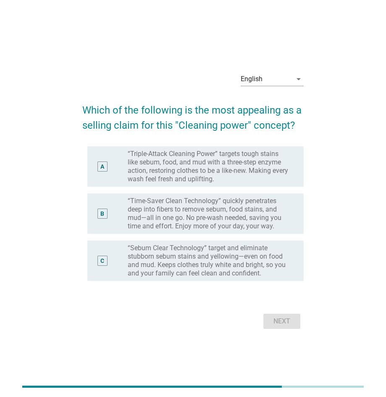
click at [236, 264] on label "“Sebum Clear Technology” target and eliminate stubborn sebum stains and yellowi…" at bounding box center [209, 261] width 163 height 34
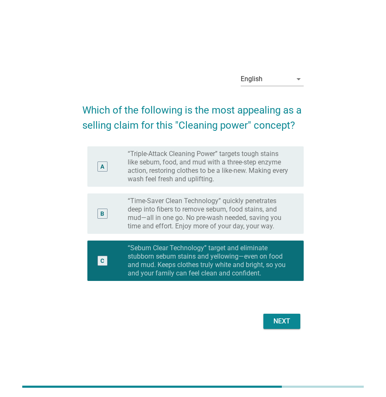
click at [283, 321] on div "Next" at bounding box center [282, 321] width 24 height 10
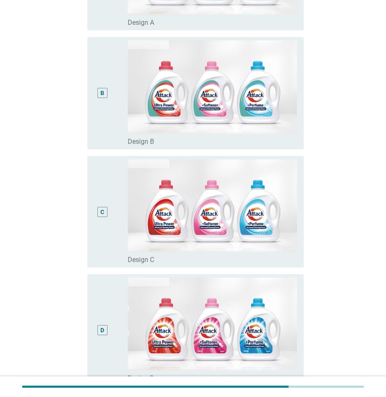
scroll to position [211, 0]
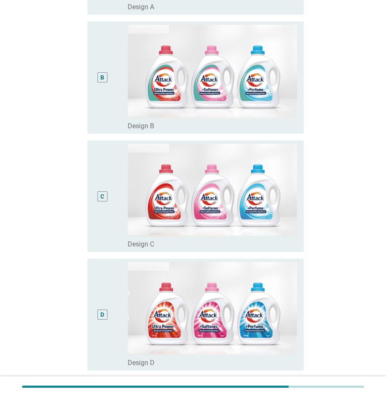
click at [104, 324] on div "D" at bounding box center [102, 314] width 17 height 105
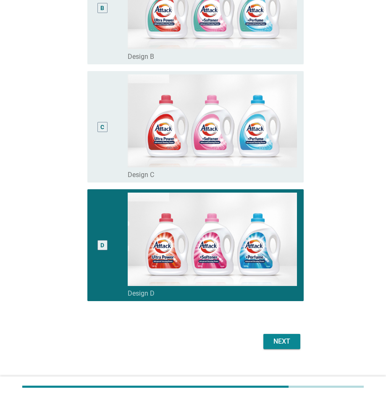
scroll to position [290, 0]
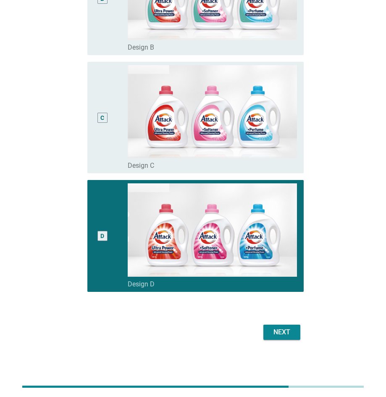
click at [287, 330] on div "Next" at bounding box center [282, 332] width 24 height 10
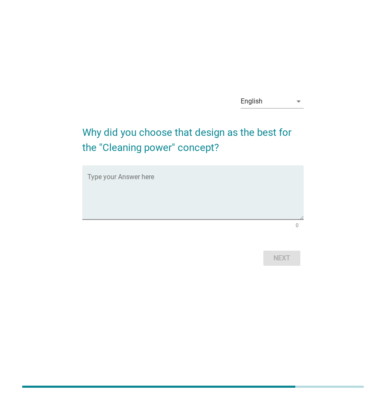
scroll to position [0, 0]
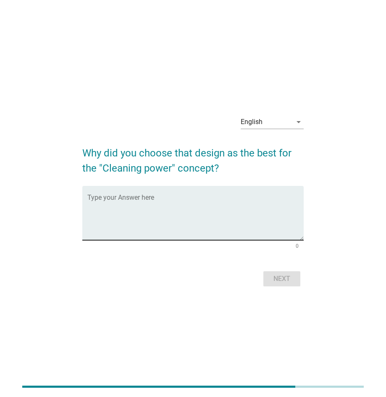
click at [187, 207] on textarea "Type your Answer here" at bounding box center [195, 218] width 216 height 44
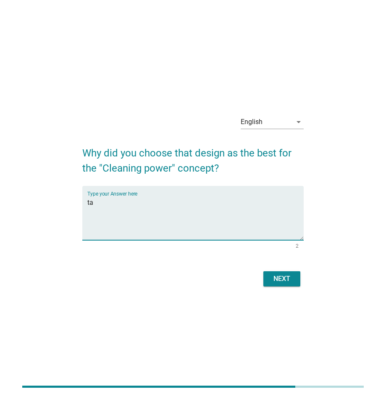
type textarea "t"
type textarea "g"
type textarea "look promising"
click at [295, 281] on button "Next" at bounding box center [281, 278] width 37 height 15
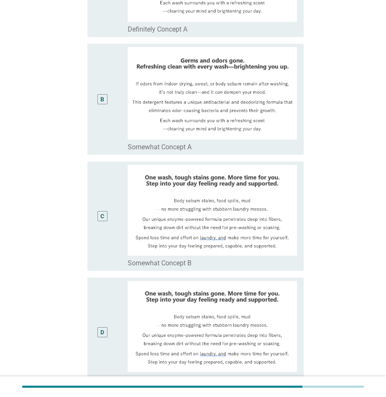
scroll to position [190, 0]
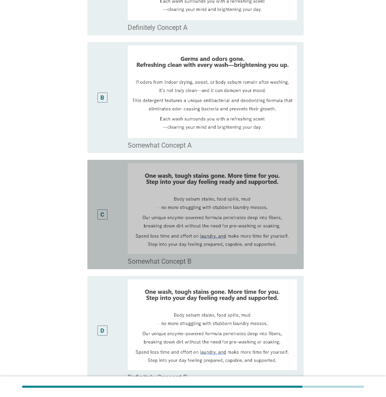
click at [116, 235] on div "C" at bounding box center [111, 214] width 34 height 103
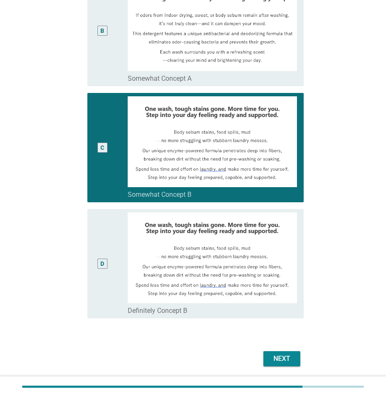
scroll to position [284, 0]
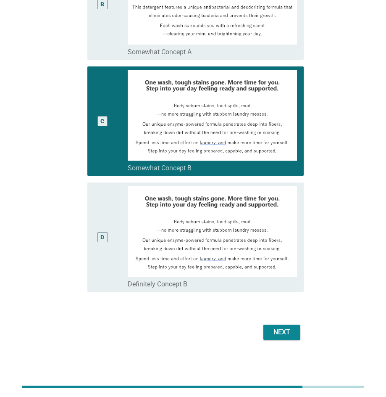
click at [279, 333] on div "Next" at bounding box center [282, 332] width 24 height 10
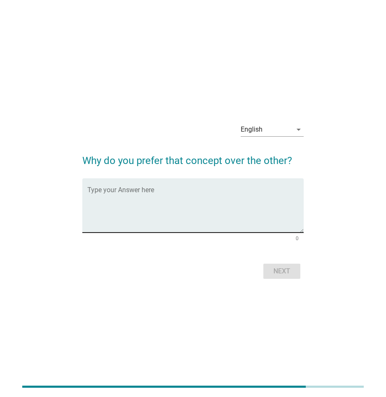
click at [200, 200] on textarea "Type your Answer here" at bounding box center [195, 210] width 216 height 44
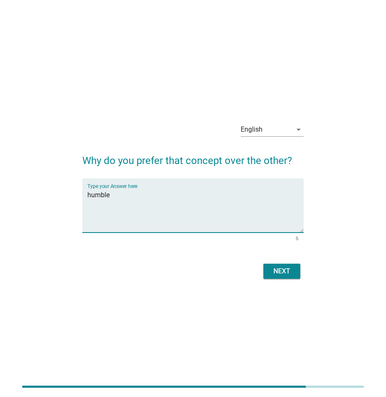
type textarea "humble"
click at [289, 273] on div "Next" at bounding box center [282, 271] width 24 height 10
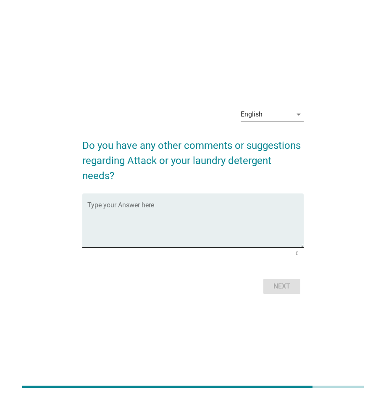
click at [218, 206] on textarea "Type your Answer here" at bounding box center [195, 225] width 216 height 44
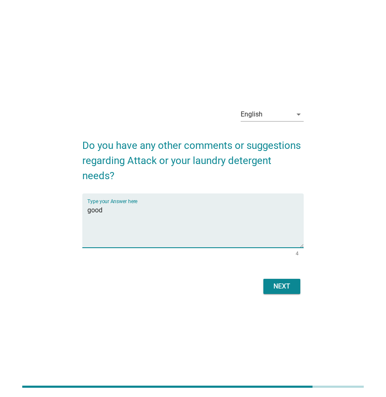
type textarea "good"
click at [290, 289] on div "Next" at bounding box center [282, 286] width 24 height 10
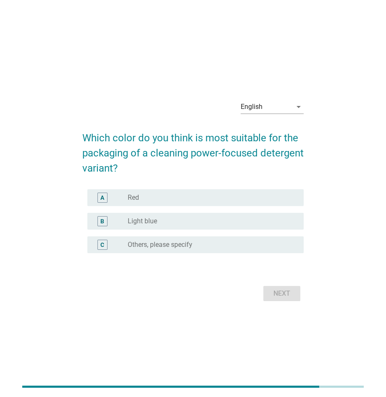
click at [153, 220] on label "Light blue" at bounding box center [142, 221] width 29 height 8
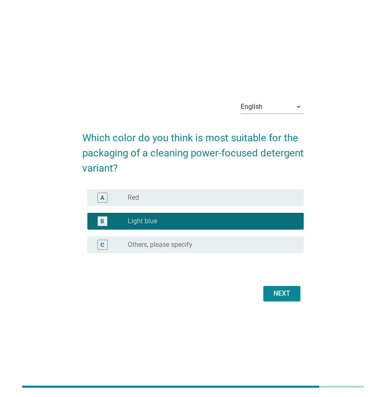
click at [277, 295] on div "Next" at bounding box center [282, 293] width 24 height 10
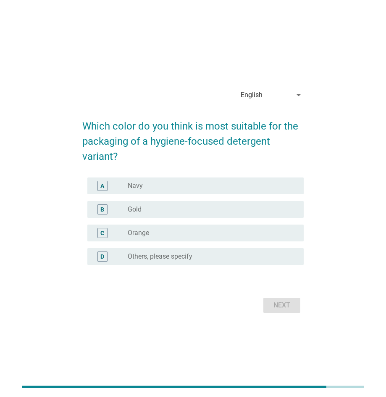
click at [168, 187] on div "radio_button_unchecked Navy" at bounding box center [209, 186] width 163 height 8
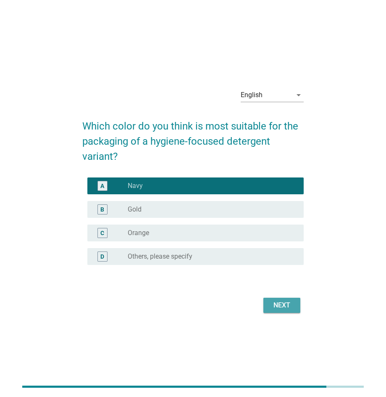
click at [285, 303] on div "Next" at bounding box center [282, 305] width 24 height 10
